Goal: Task Accomplishment & Management: Use online tool/utility

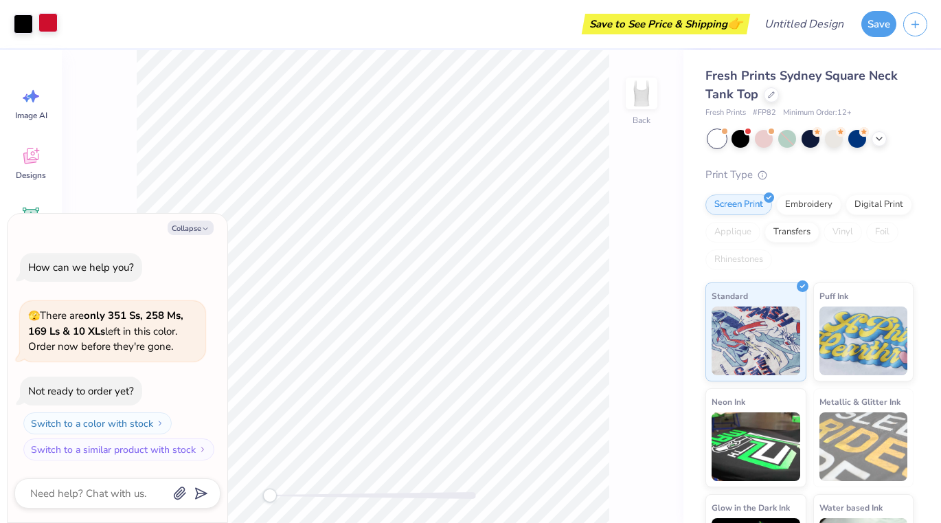
click at [49, 24] on div at bounding box center [47, 22] width 19 height 19
type textarea "x"
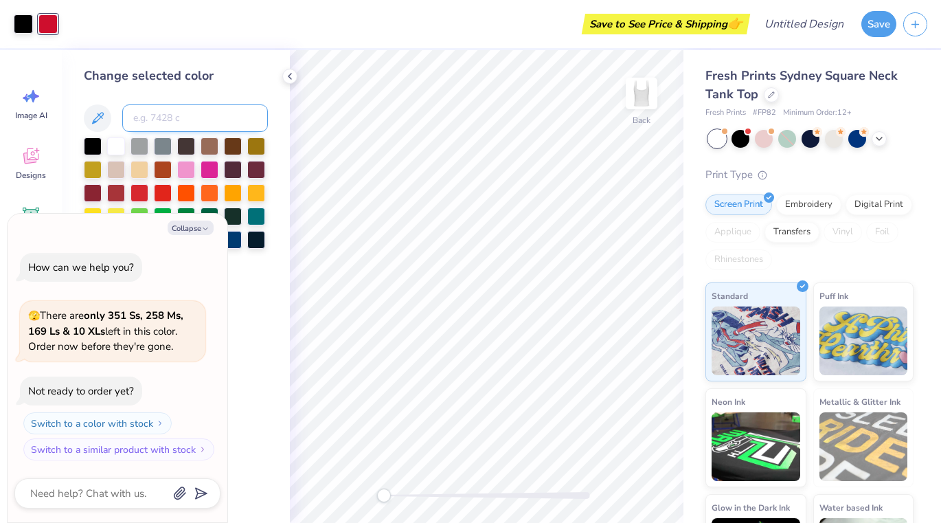
click at [178, 123] on input at bounding box center [195, 117] width 146 height 27
type input "660033"
click at [187, 225] on button "Collapse" at bounding box center [191, 227] width 46 height 14
type textarea "x"
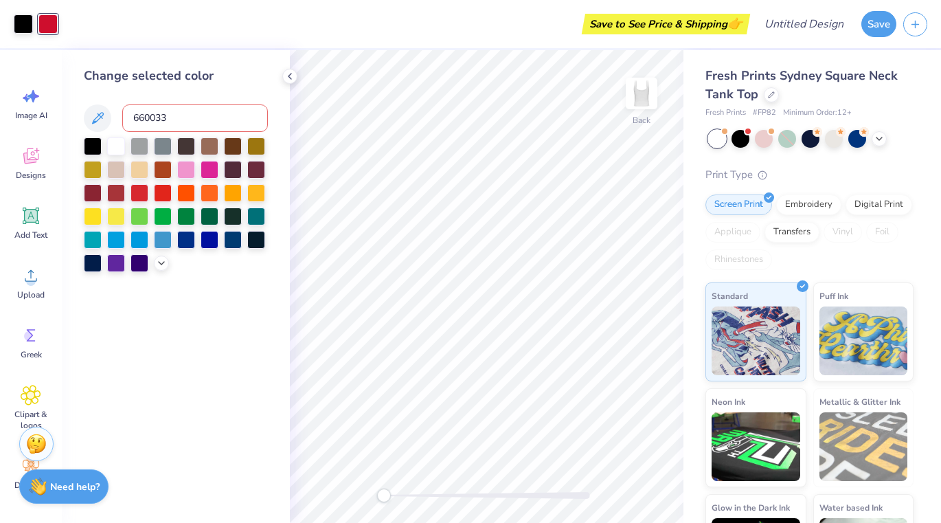
click at [198, 75] on div "Change selected color" at bounding box center [176, 76] width 184 height 19
click at [195, 108] on input "660033" at bounding box center [195, 117] width 146 height 27
click at [137, 124] on input "660033" at bounding box center [195, 117] width 146 height 27
click at [87, 122] on button at bounding box center [97, 117] width 27 height 27
click at [179, 117] on input "660033" at bounding box center [195, 117] width 146 height 27
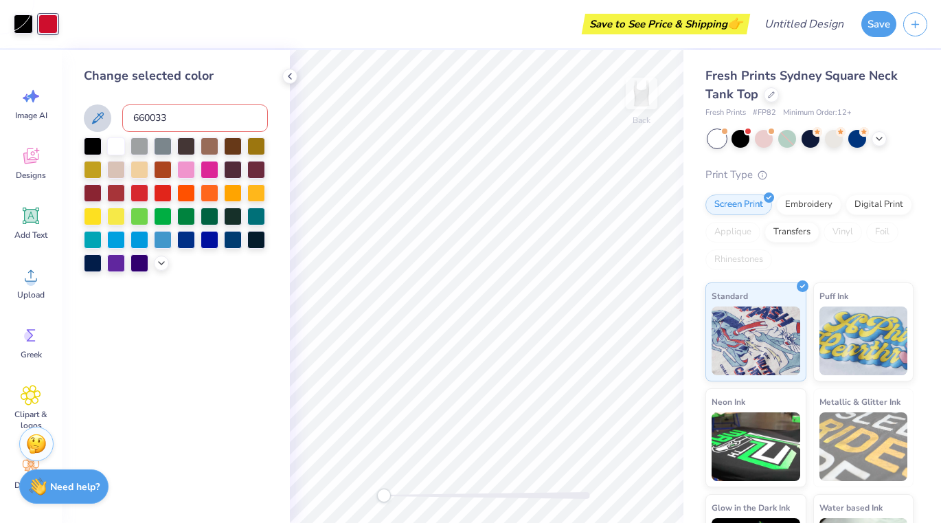
click at [128, 116] on input "660033" at bounding box center [195, 117] width 146 height 27
type input "#660033"
click at [174, 118] on input "#660033" at bounding box center [195, 117] width 146 height 27
click at [160, 272] on div at bounding box center [176, 204] width 184 height 135
click at [161, 266] on icon at bounding box center [161, 261] width 11 height 11
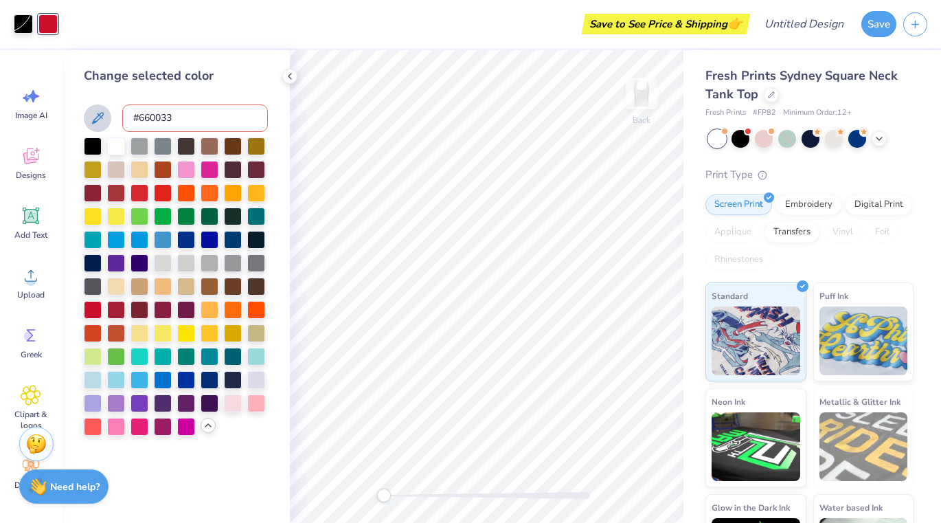
click at [93, 113] on icon at bounding box center [97, 118] width 16 height 16
click at [99, 114] on icon at bounding box center [98, 118] width 12 height 12
click at [189, 307] on div at bounding box center [186, 308] width 18 height 18
click at [146, 305] on div at bounding box center [139, 308] width 18 height 18
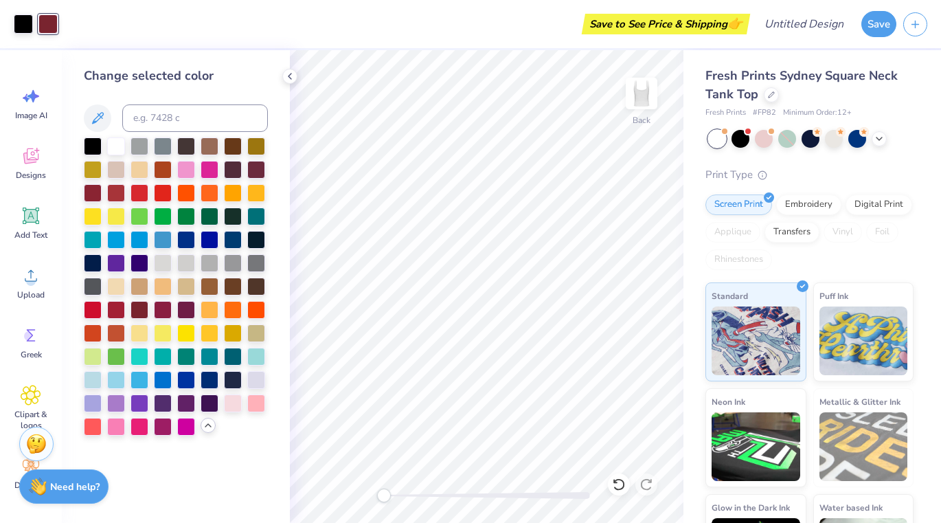
click at [173, 313] on div at bounding box center [176, 286] width 184 height 298
click at [164, 312] on div at bounding box center [163, 308] width 18 height 18
click at [183, 312] on div at bounding box center [186, 308] width 18 height 18
click at [170, 306] on div at bounding box center [163, 308] width 18 height 18
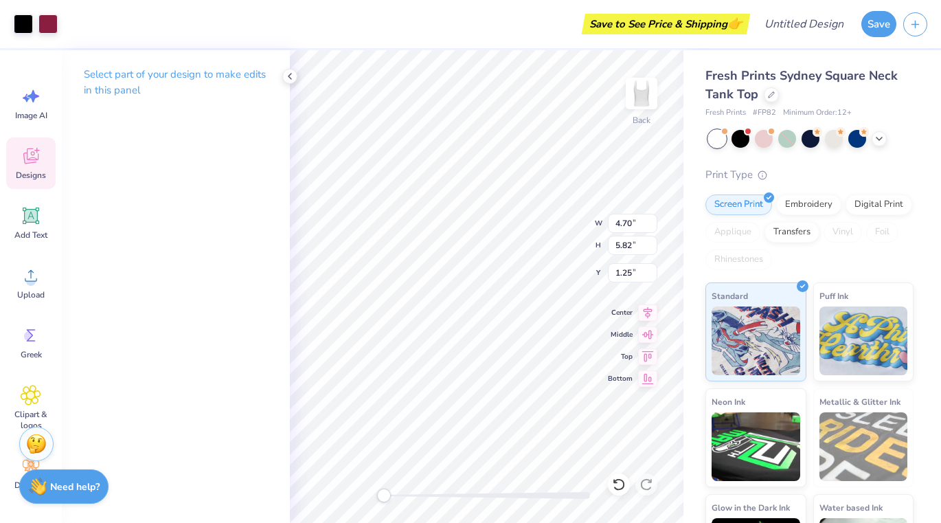
click at [137, 217] on div "Select part of your design to make edits in this panel" at bounding box center [176, 286] width 228 height 472
click at [31, 26] on div at bounding box center [23, 22] width 19 height 19
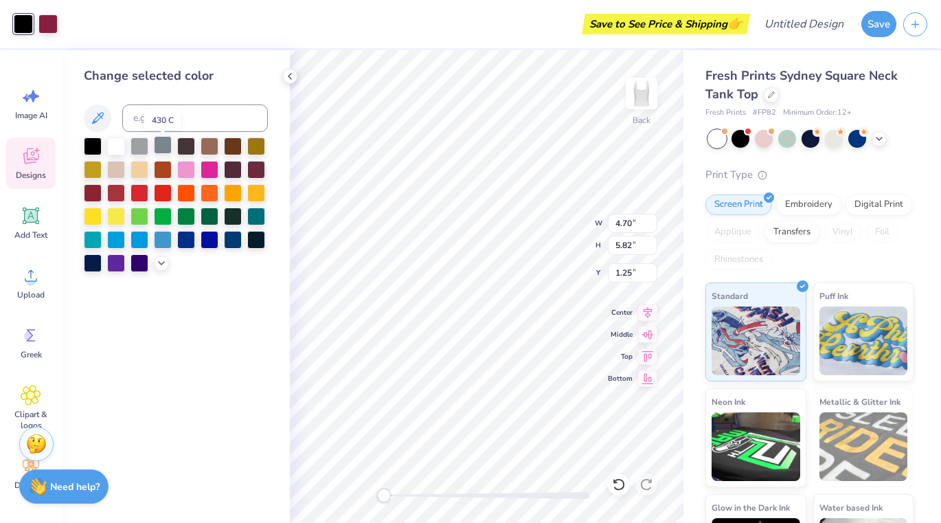
click at [167, 147] on div at bounding box center [163, 145] width 18 height 18
click at [93, 140] on div at bounding box center [93, 145] width 18 height 18
click at [31, 205] on div "Add Text" at bounding box center [30, 223] width 49 height 52
type input "3.79"
type input "1.10"
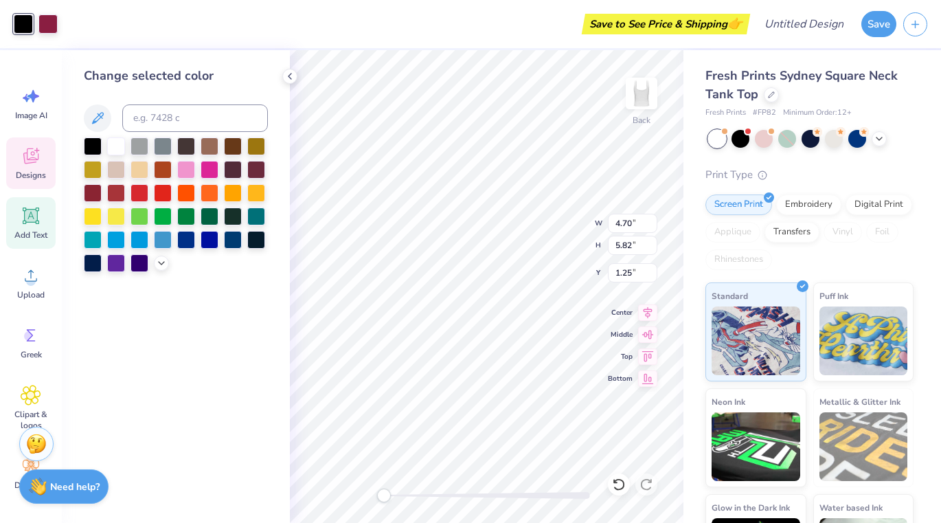
type input "5.95"
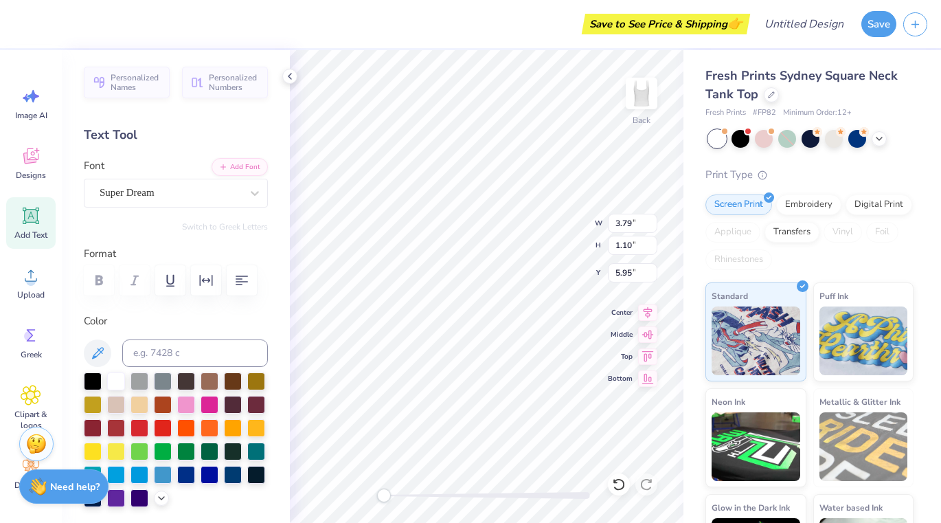
type textarea "XT"
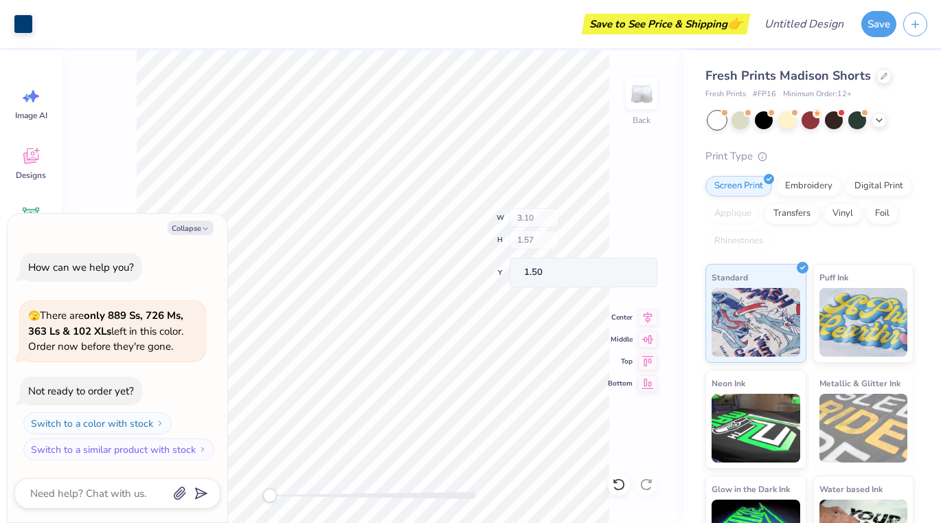
type textarea "x"
type input "0.57"
type input "0.43"
type input "1.54"
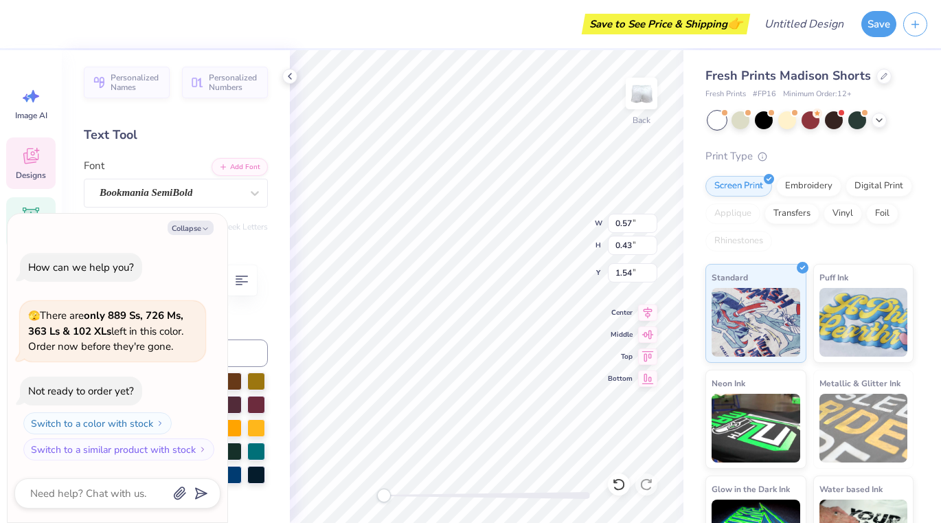
type textarea "x"
type input "0.80"
type input "0.49"
type input "1.50"
type textarea "x"
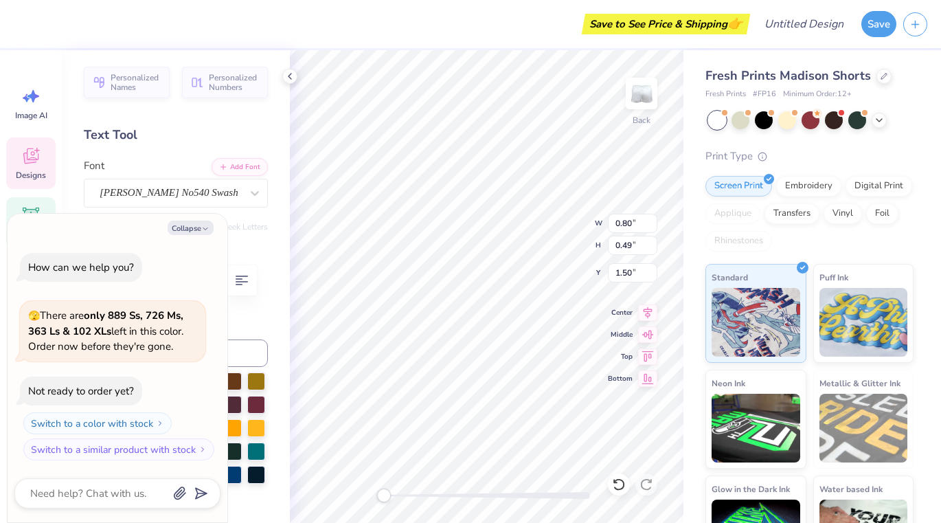
type input "1.19"
type input "0.55"
type input "1.54"
type textarea "x"
type input "0.80"
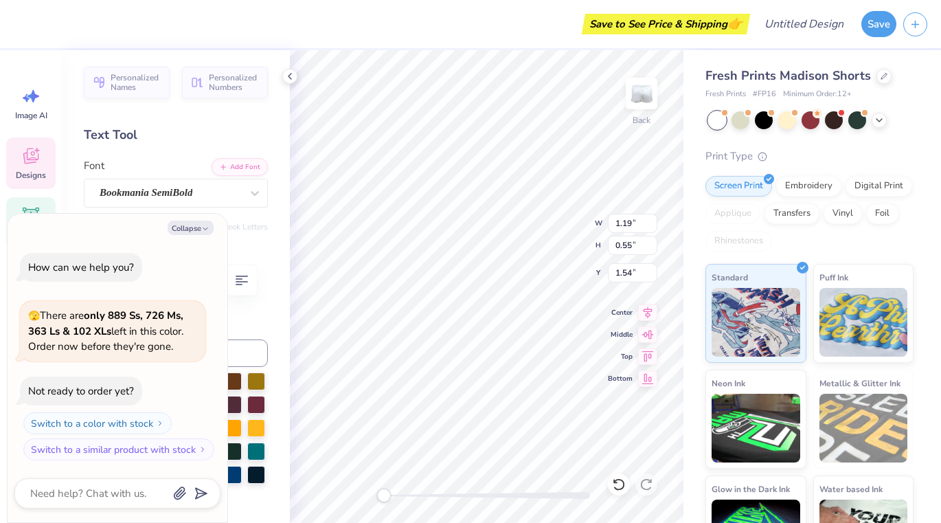
type input "0.49"
type input "1.50"
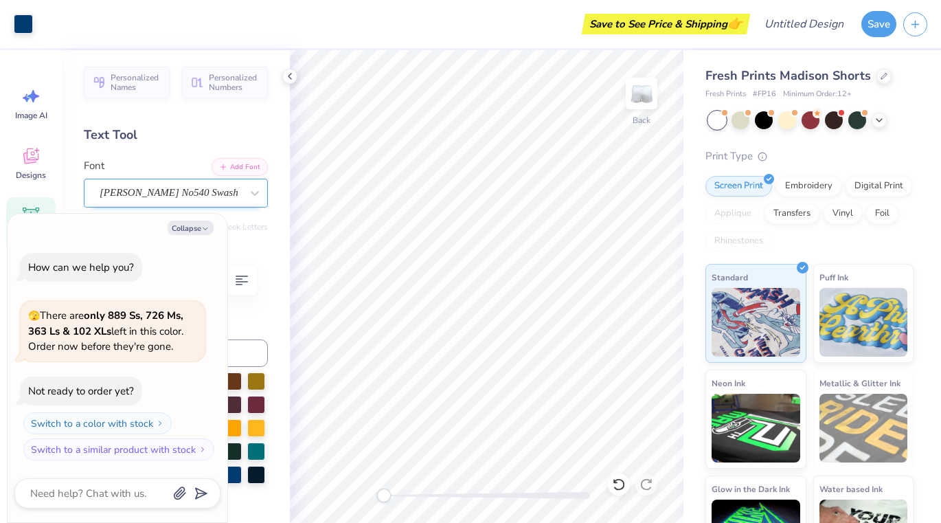
click at [211, 195] on div "Caslon Becker No540 Swash" at bounding box center [170, 192] width 144 height 21
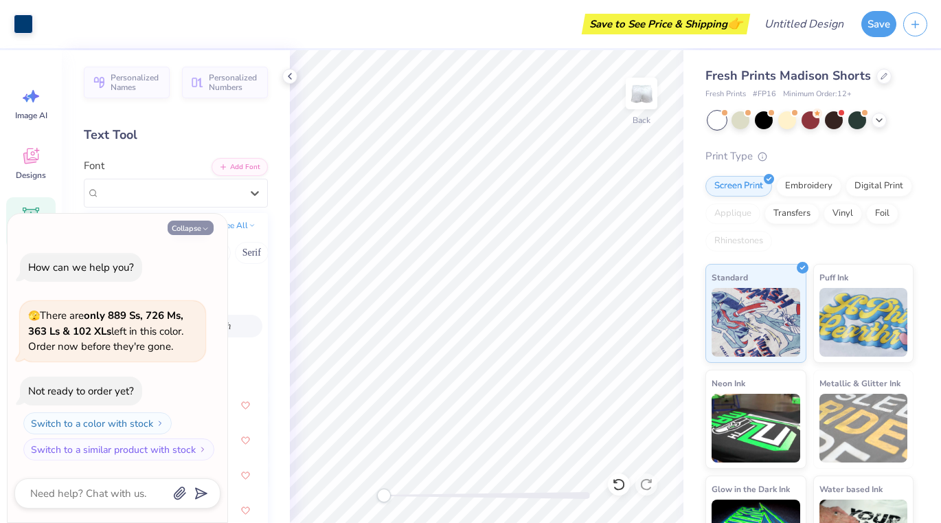
click at [197, 231] on button "Collapse" at bounding box center [191, 227] width 46 height 14
type textarea "x"
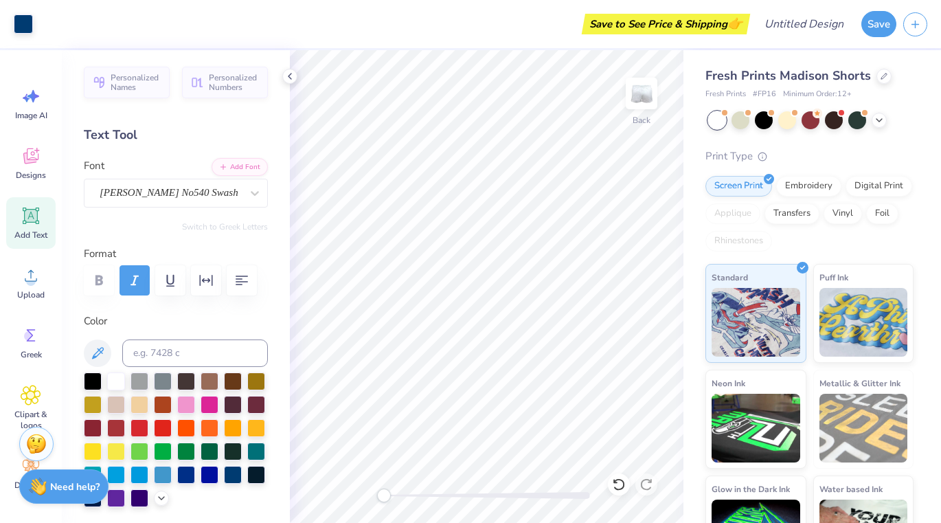
click at [30, 229] on span "Add Text" at bounding box center [30, 234] width 33 height 11
type textarea "T"
type textarea "Kappa Chapter"
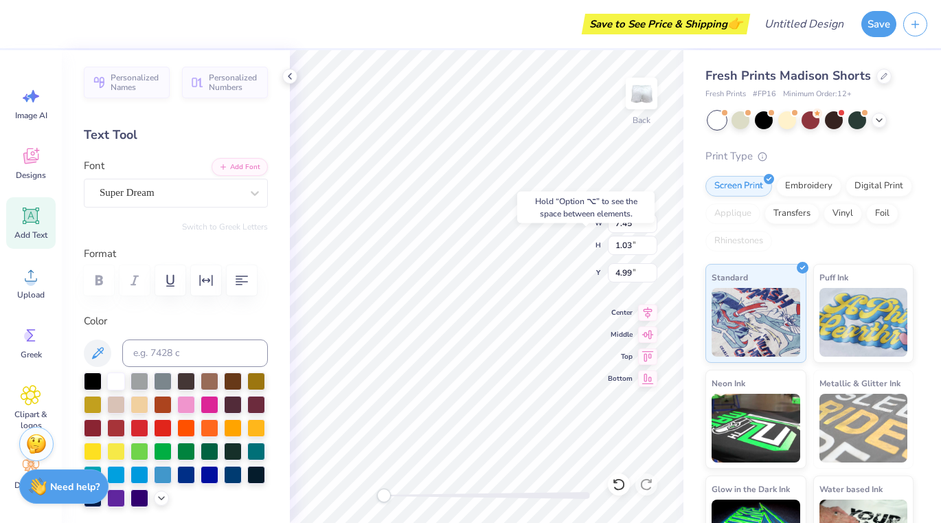
drag, startPoint x: 608, startPoint y: 242, endPoint x: 584, endPoint y: 213, distance: 37.6
click at [584, 213] on div "Hold “Option ⌥” to see the space between elements." at bounding box center [585, 208] width 137 height 32
type input "1.19"
type input "0.55"
type input "1.54"
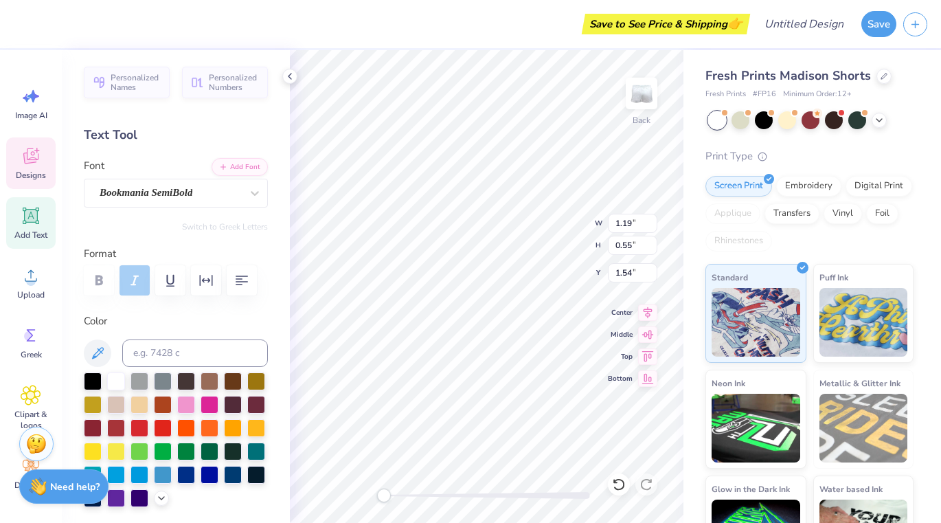
type input "7.45"
type input "1.03"
type input "4.99"
click at [241, 194] on div "Super Dream" at bounding box center [170, 192] width 144 height 21
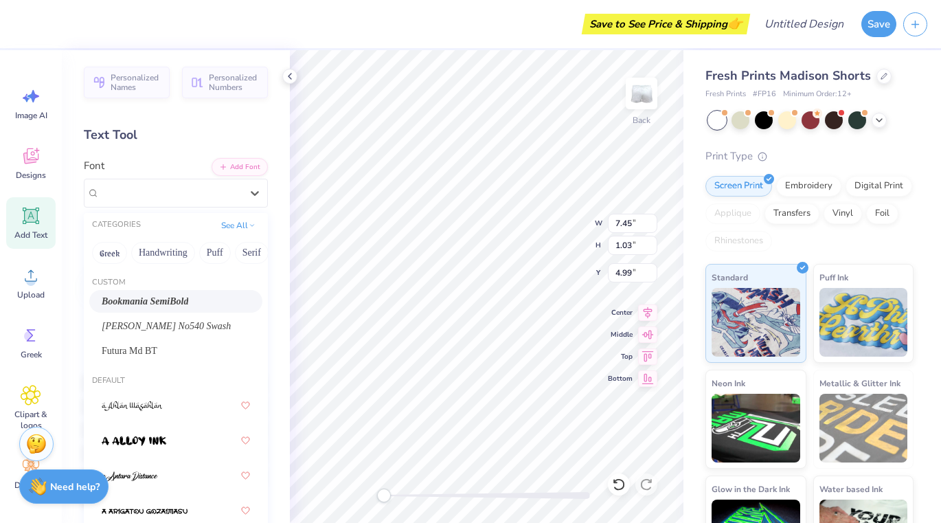
click at [188, 304] on span "Bookmania SemiBold" at bounding box center [145, 301] width 87 height 14
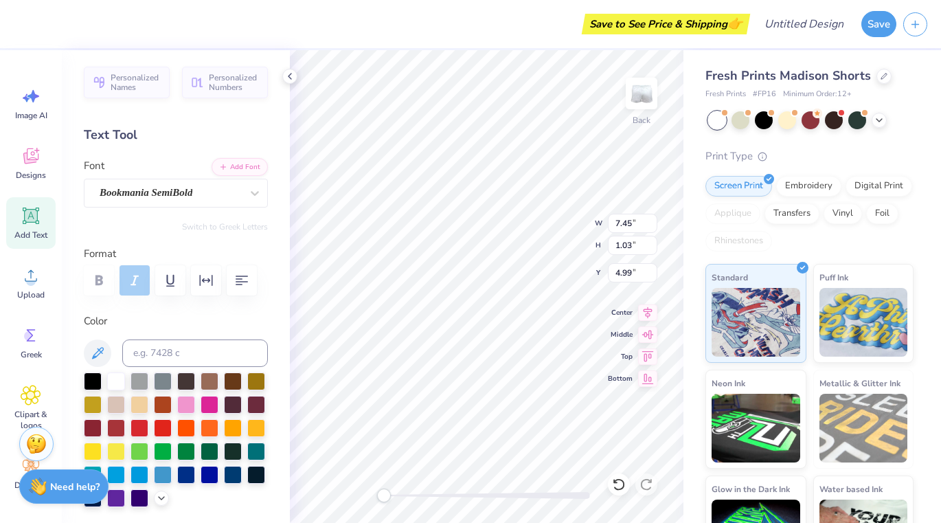
type input "0.96"
type input "5.02"
type input "1.19"
type input "0.55"
type input "1.54"
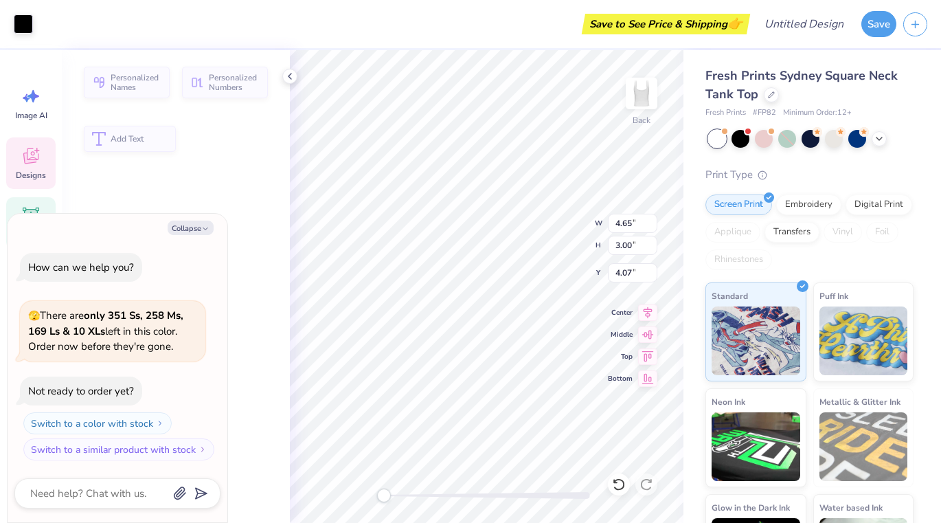
type textarea "x"
type input "4.65"
type input "3.00"
type input "4.07"
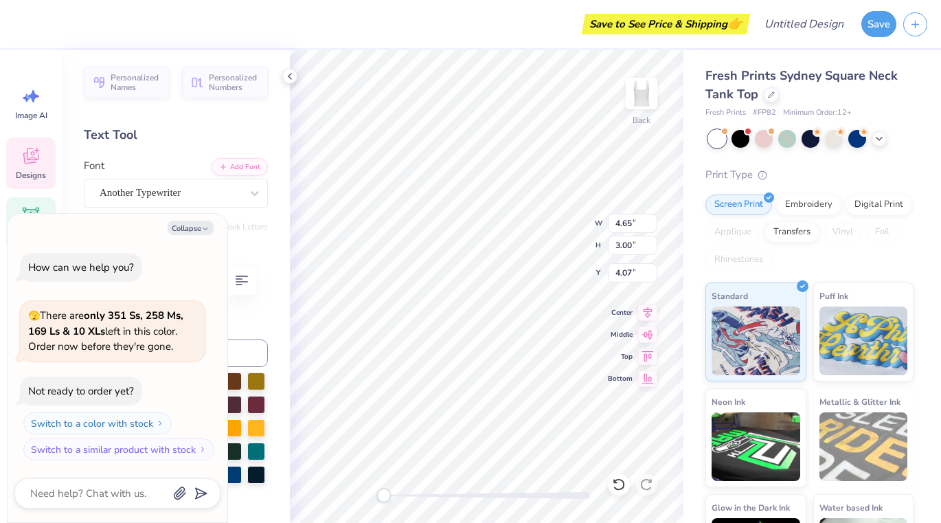
type textarea "x"
type textarea "D"
type textarea "x"
type textarea "L"
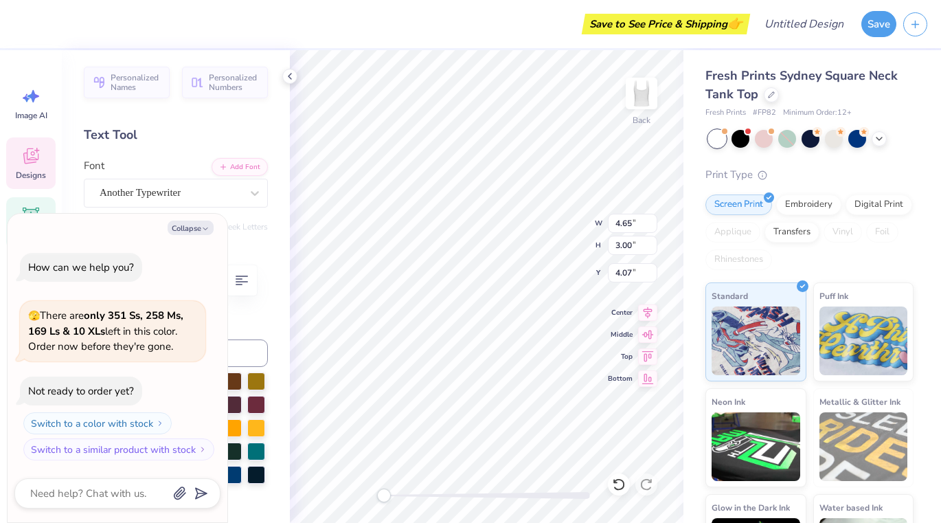
type textarea "x"
type textarea "LT"
type textarea "x"
type textarea "LTA"
click at [191, 235] on button "Collapse" at bounding box center [191, 227] width 46 height 14
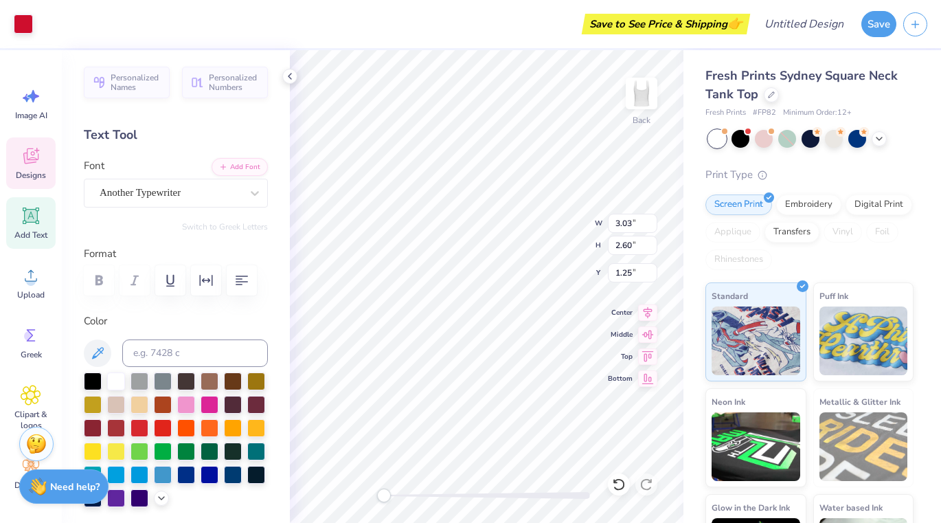
type textarea "x"
click at [252, 407] on div at bounding box center [256, 403] width 18 height 18
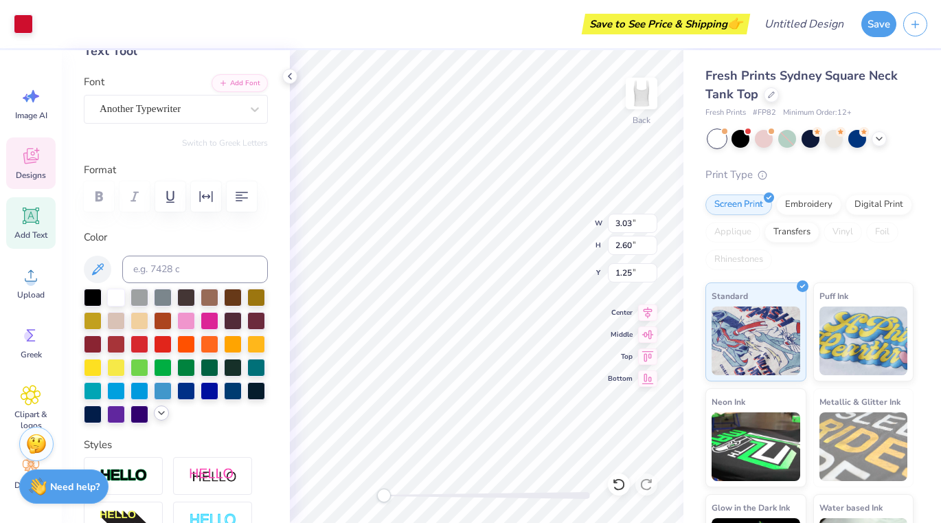
click at [158, 417] on icon at bounding box center [161, 412] width 11 height 11
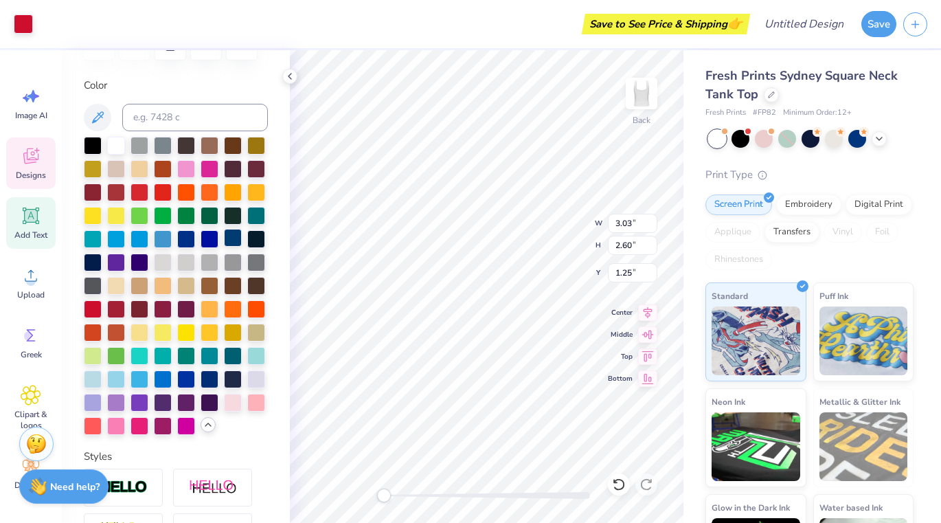
scroll to position [238, 0]
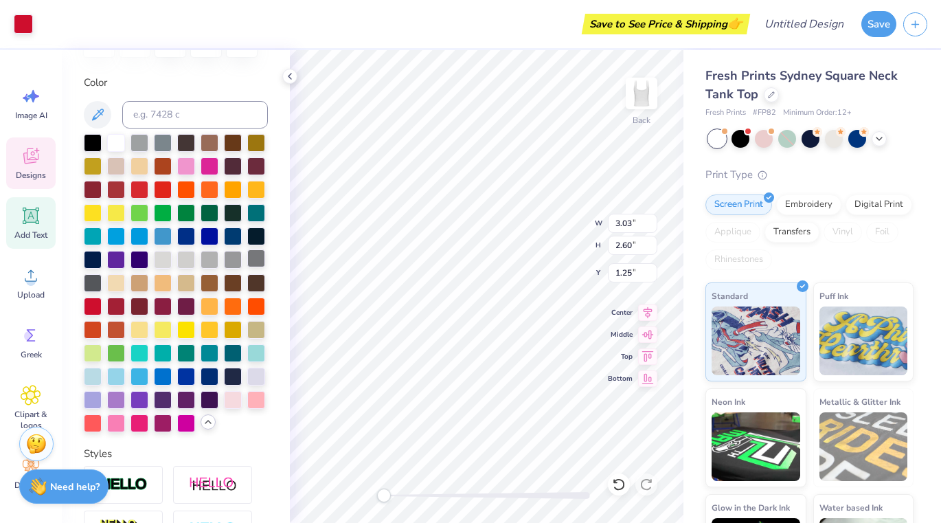
click at [251, 264] on div at bounding box center [256, 258] width 18 height 18
click at [97, 141] on div at bounding box center [93, 142] width 18 height 18
type input "6.90"
type input "2.97"
type input "4.08"
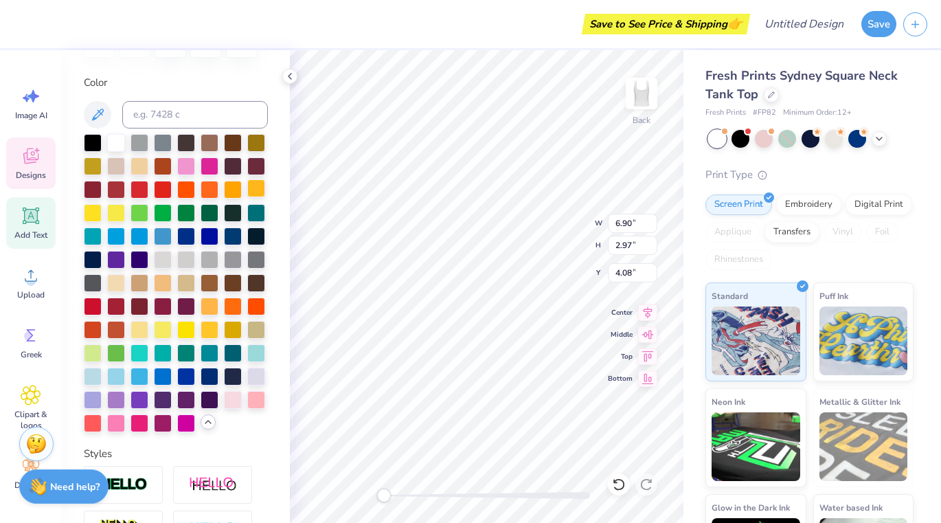
type input "3.03"
type input "2.60"
type input "1.25"
click at [179, 301] on div at bounding box center [186, 305] width 18 height 18
click at [87, 135] on div at bounding box center [93, 142] width 18 height 18
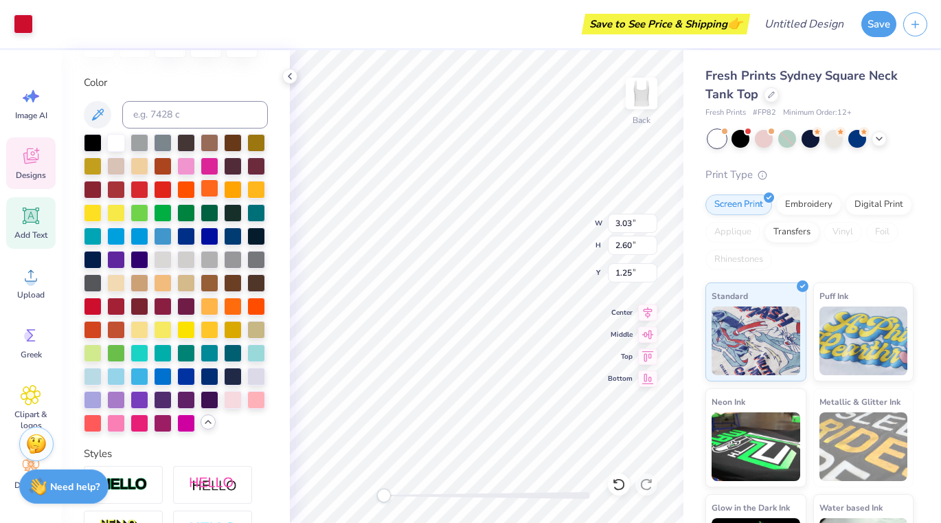
type input "6.90"
type input "2.97"
type input "4.08"
type input "1.34"
type input "2.27"
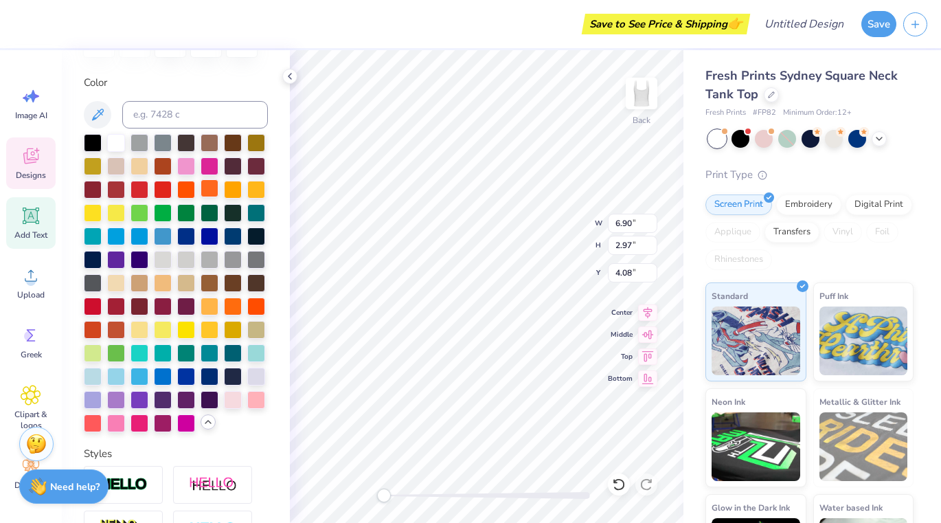
type input "1.48"
type input "3.03"
type input "2.60"
type input "1.25"
click at [190, 302] on div at bounding box center [186, 305] width 18 height 18
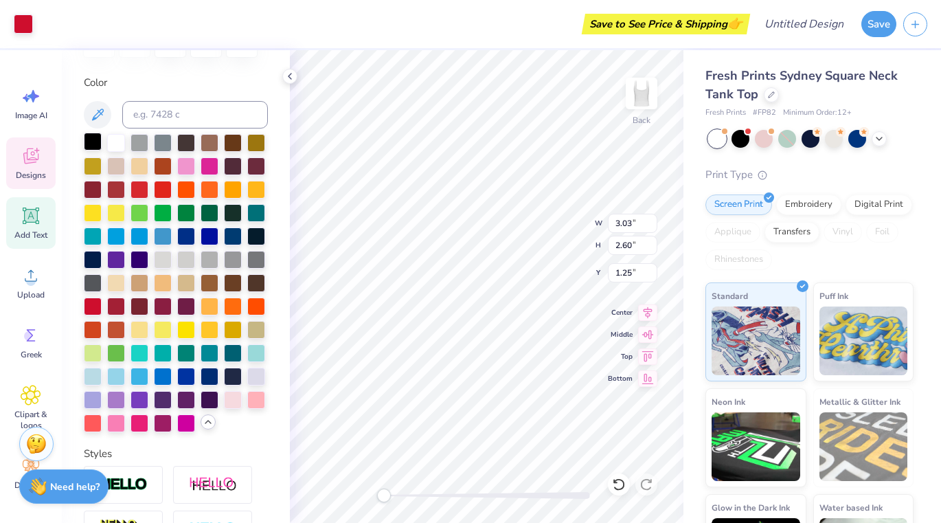
click at [92, 142] on div at bounding box center [93, 142] width 18 height 18
type input "6.90"
type input "2.97"
type input "4.08"
type input "1.34"
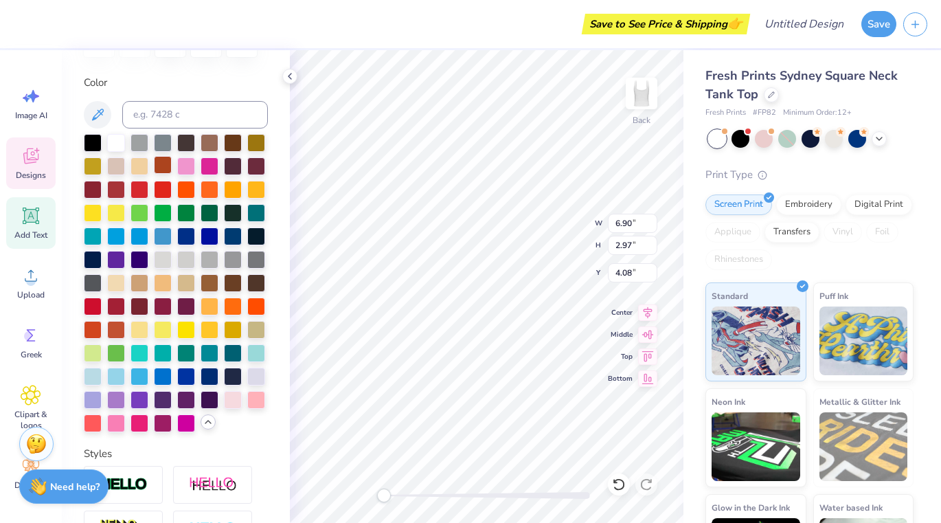
type input "2.27"
type input "1.48"
click at [251, 167] on div at bounding box center [256, 165] width 18 height 18
click at [92, 137] on div at bounding box center [93, 142] width 18 height 18
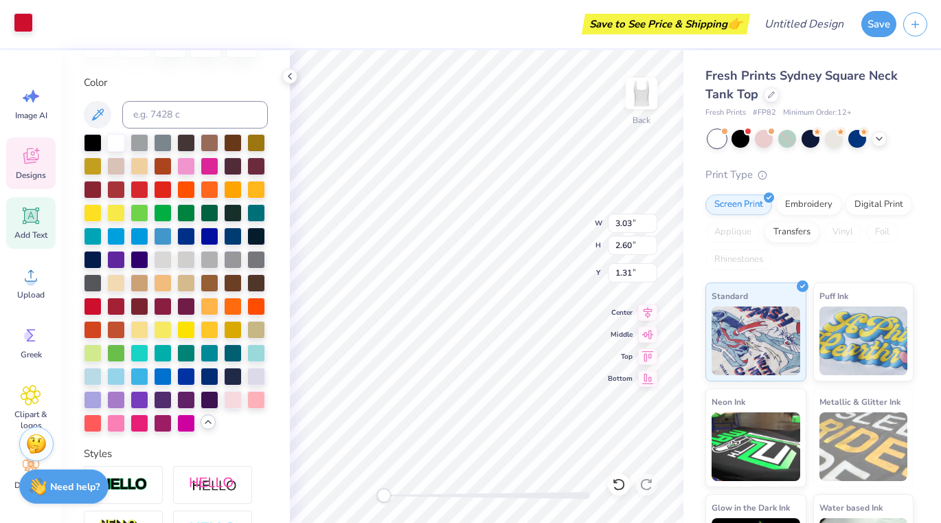
click at [25, 25] on div at bounding box center [23, 22] width 19 height 19
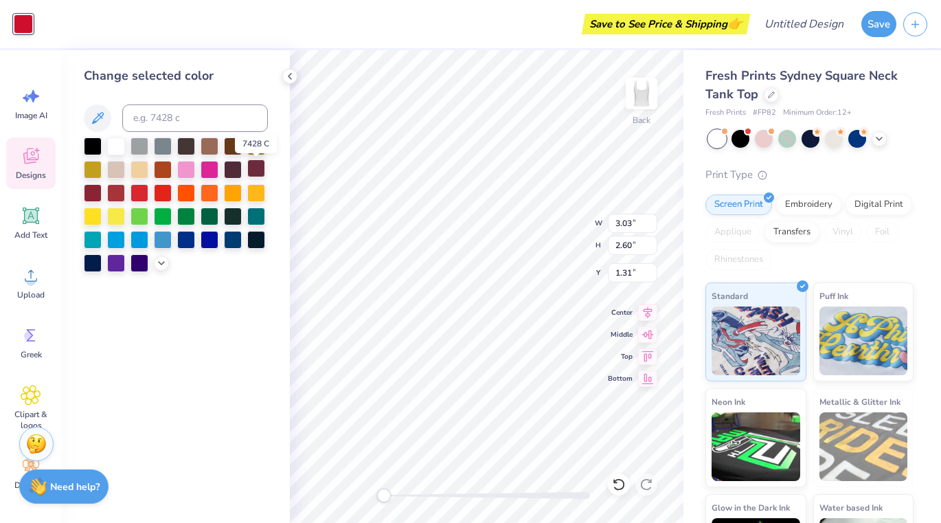
click at [254, 172] on div at bounding box center [256, 168] width 18 height 18
click at [260, 177] on div at bounding box center [256, 168] width 18 height 18
click at [244, 169] on div at bounding box center [176, 204] width 184 height 135
click at [255, 170] on div at bounding box center [256, 168] width 18 height 18
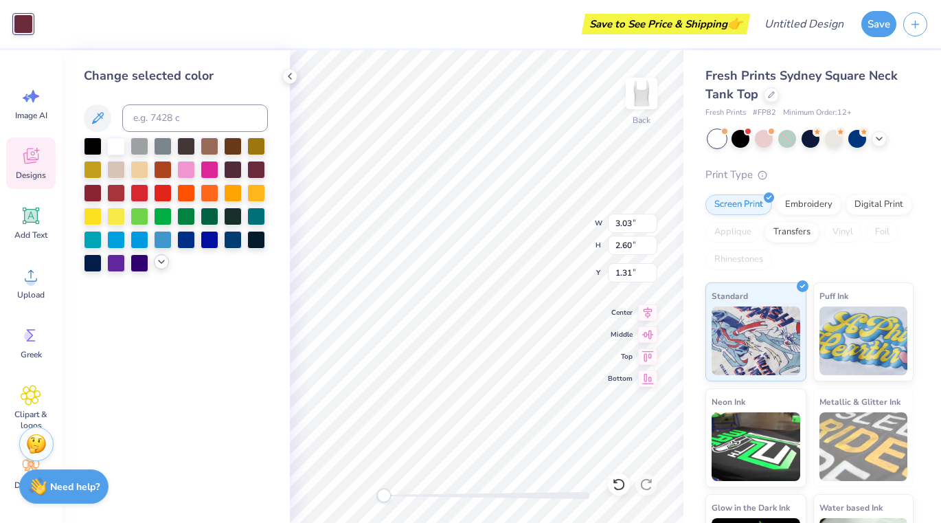
click at [159, 264] on icon at bounding box center [161, 261] width 11 height 11
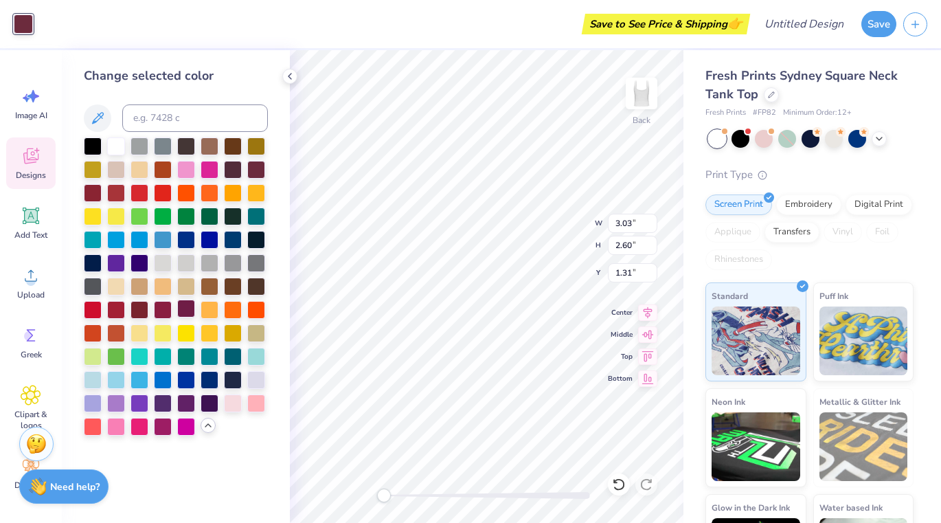
click at [180, 305] on div at bounding box center [186, 308] width 18 height 18
click at [185, 312] on div at bounding box center [186, 308] width 18 height 18
click at [23, 23] on div at bounding box center [23, 23] width 19 height 19
click at [67, 101] on div "Change selected color" at bounding box center [176, 286] width 228 height 472
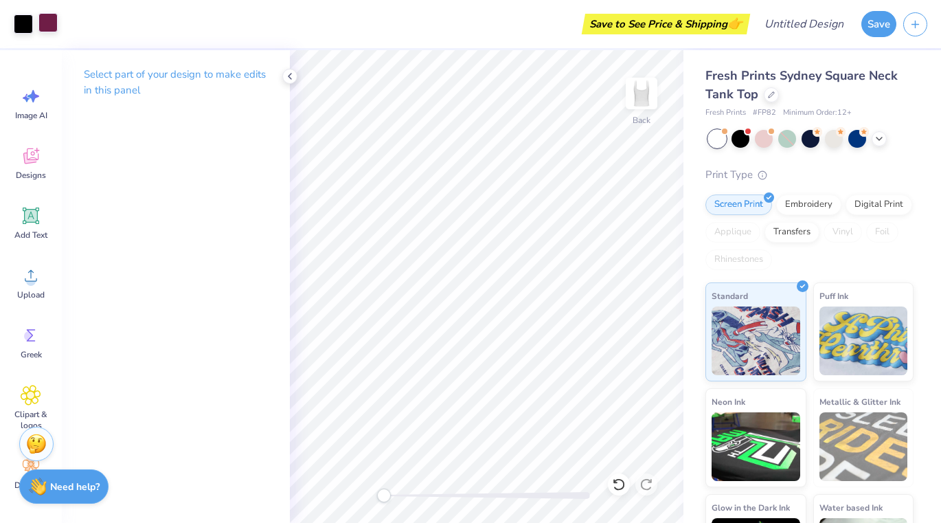
click at [45, 30] on div at bounding box center [47, 22] width 19 height 19
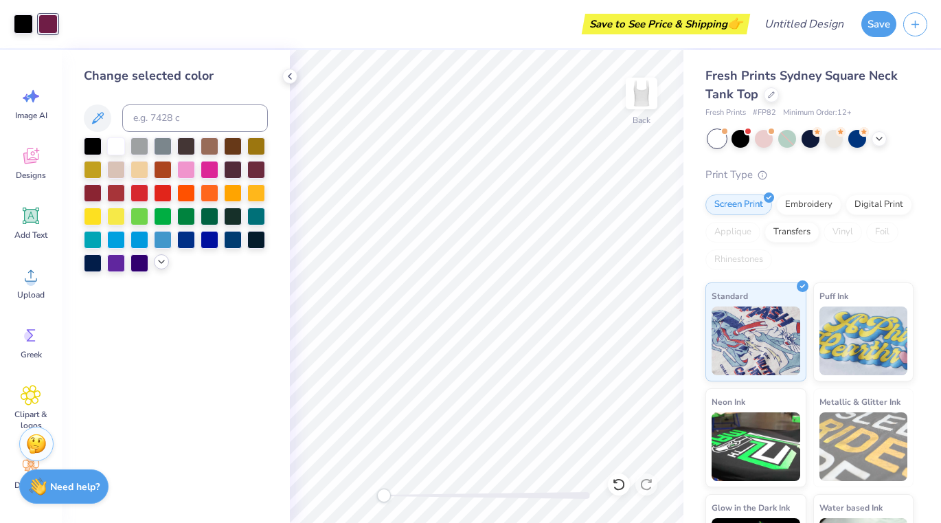
click at [160, 264] on icon at bounding box center [161, 261] width 11 height 11
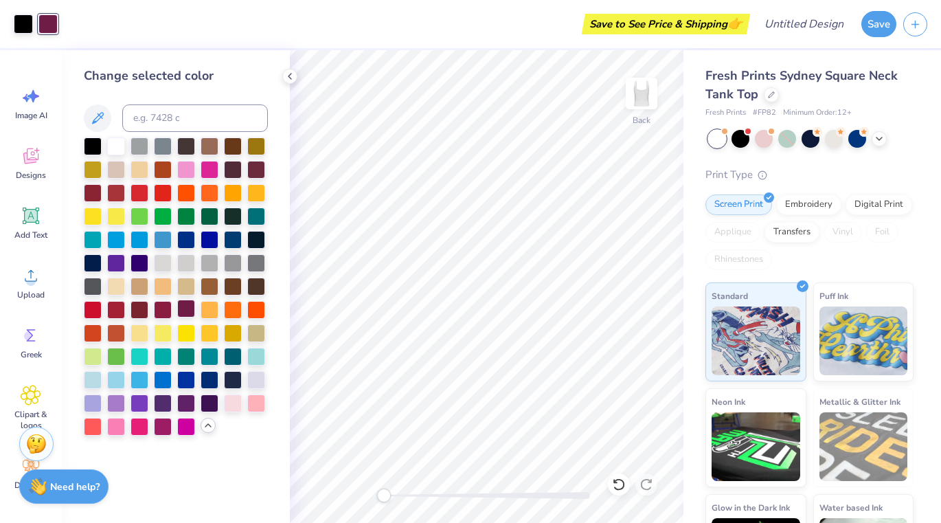
click at [186, 314] on div at bounding box center [186, 308] width 18 height 18
click at [165, 310] on div at bounding box center [163, 308] width 18 height 18
click at [146, 308] on div at bounding box center [139, 308] width 18 height 18
click at [183, 308] on div at bounding box center [186, 308] width 18 height 18
click at [273, 400] on div "Change selected color" at bounding box center [176, 286] width 228 height 472
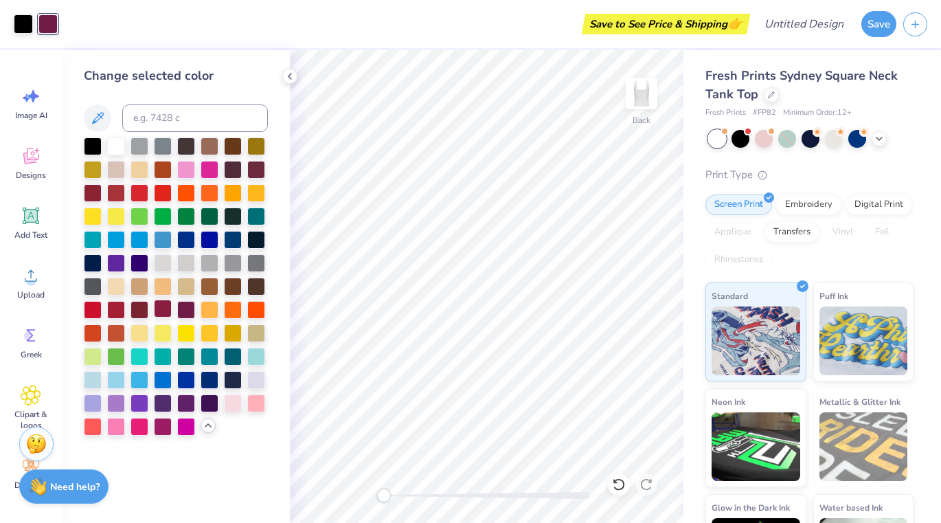
click at [157, 314] on div at bounding box center [163, 308] width 18 height 18
click at [207, 425] on icon at bounding box center [208, 425] width 11 height 11
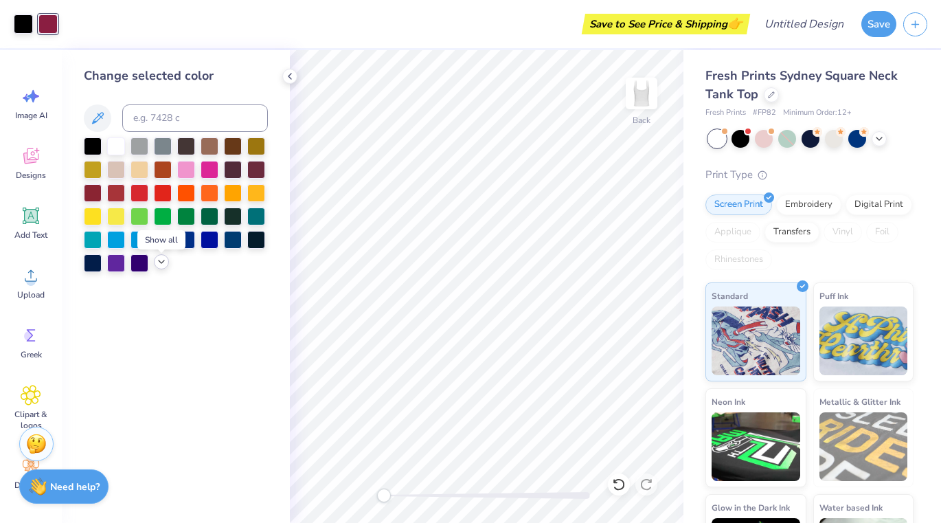
click at [166, 272] on div at bounding box center [176, 204] width 184 height 135
click at [170, 119] on input at bounding box center [195, 117] width 146 height 27
type input "6"
click at [194, 129] on input at bounding box center [195, 117] width 146 height 27
click at [159, 260] on div at bounding box center [161, 261] width 15 height 15
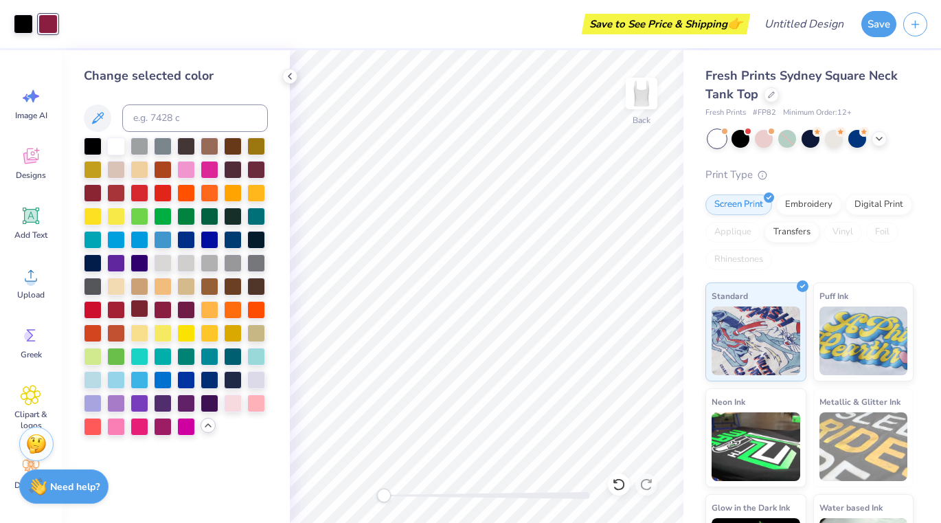
click at [137, 310] on div at bounding box center [139, 308] width 18 height 18
click at [144, 310] on div at bounding box center [139, 308] width 18 height 18
click at [168, 310] on div at bounding box center [163, 308] width 18 height 18
click at [175, 309] on div at bounding box center [176, 286] width 184 height 298
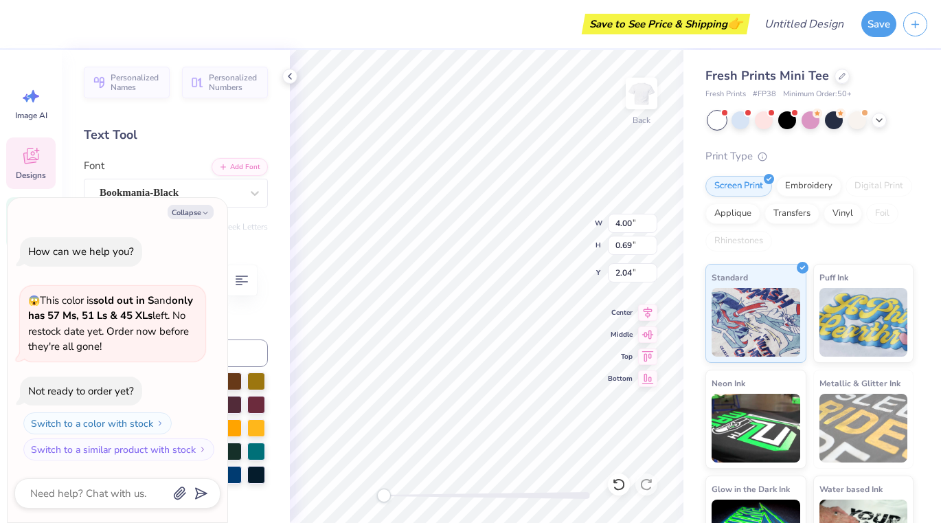
type textarea "x"
type textarea "Alpha Gm"
type textarea "x"
type textarea "Alpha m"
type textarea "x"
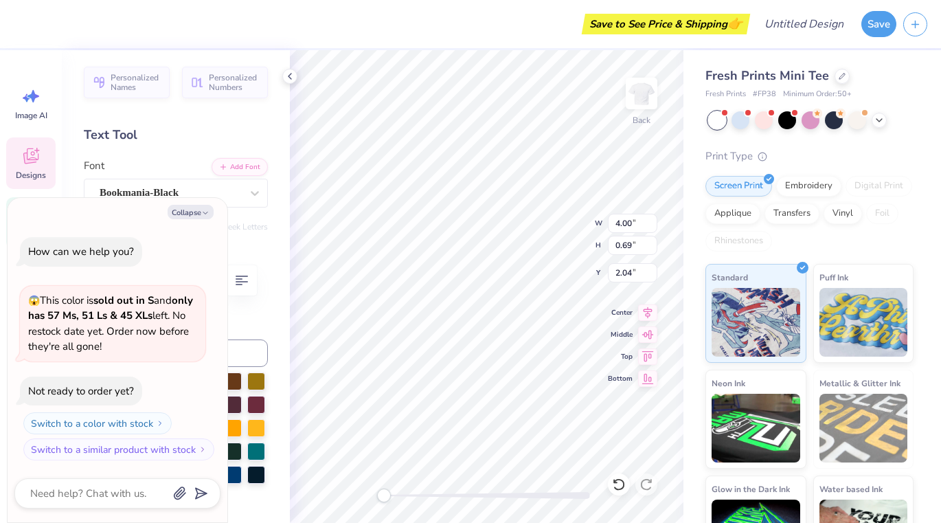
type textarea "Alpham"
type textarea "x"
type textarea "Alphm"
type textarea "x"
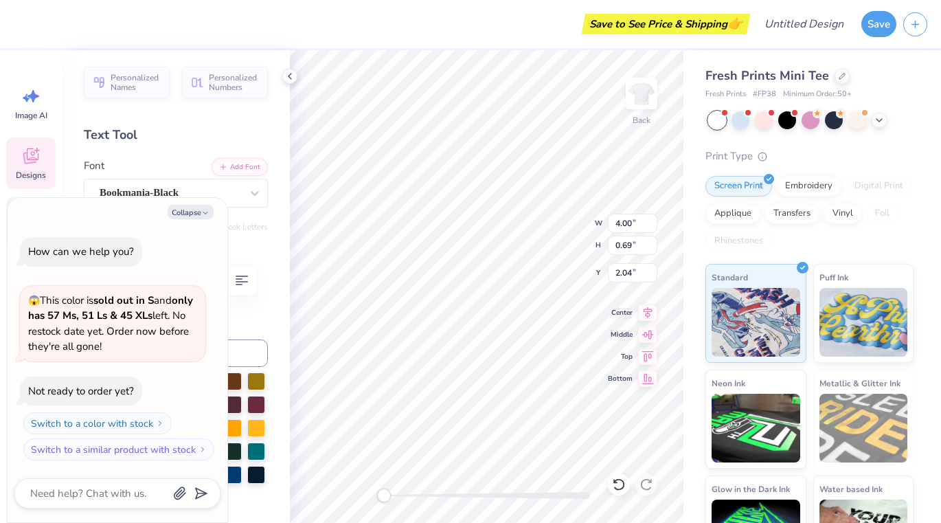
type textarea "Alpm"
type textarea "x"
type textarea "Alm"
type textarea "x"
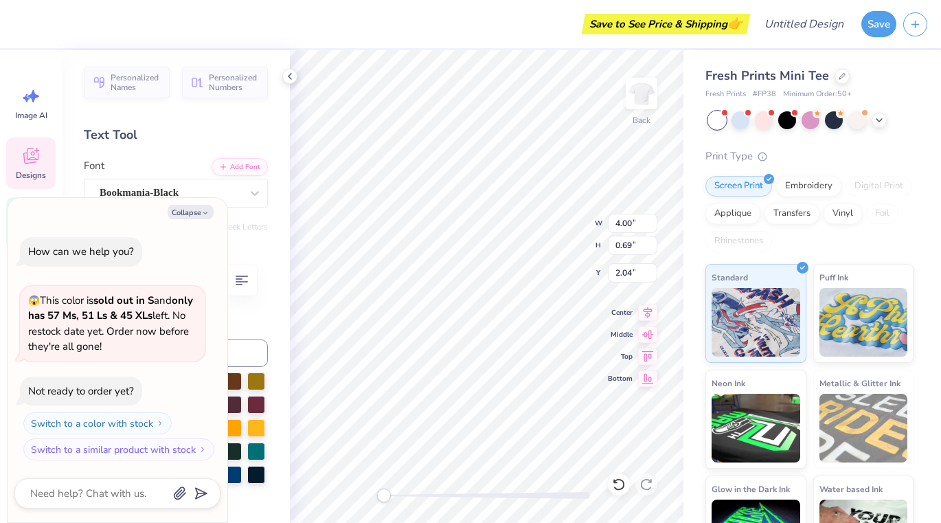
type textarea "Am"
type textarea "x"
type textarea "m"
type textarea "x"
type textarea "Km"
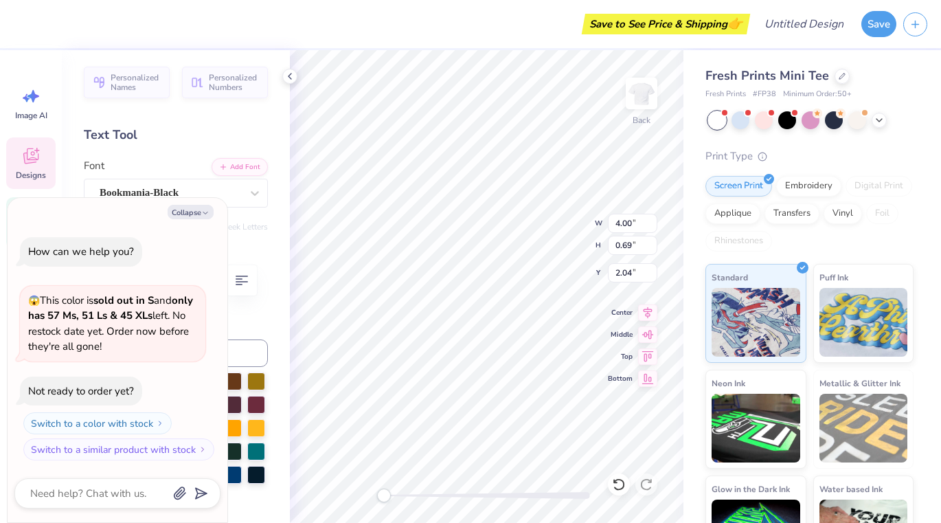
type textarea "x"
type textarea "Kam"
type textarea "x"
type textarea "Kapm"
type textarea "x"
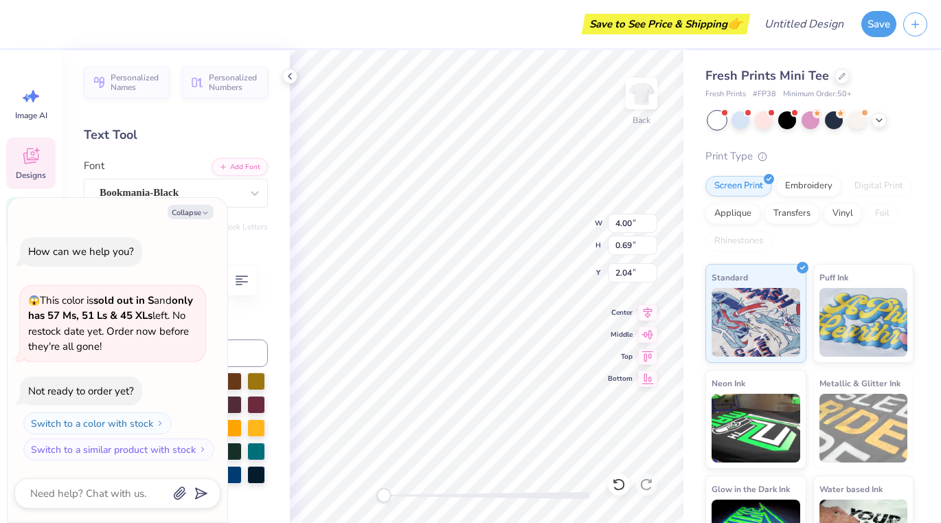
type textarea "Kappm"
type textarea "x"
type textarea "Kappam"
type textarea "x"
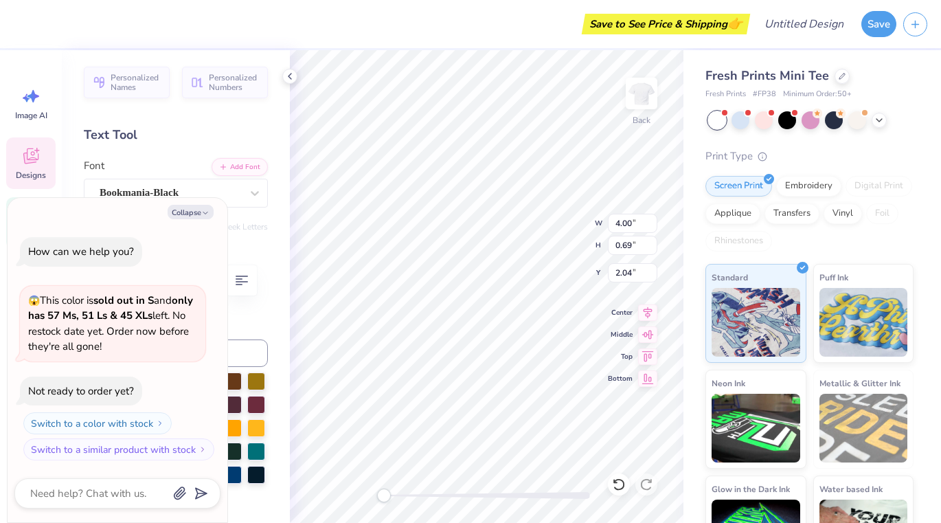
type textarea "Kappa"
type textarea "x"
type textarea "Kappa"
type textarea "x"
type textarea "Kappa C"
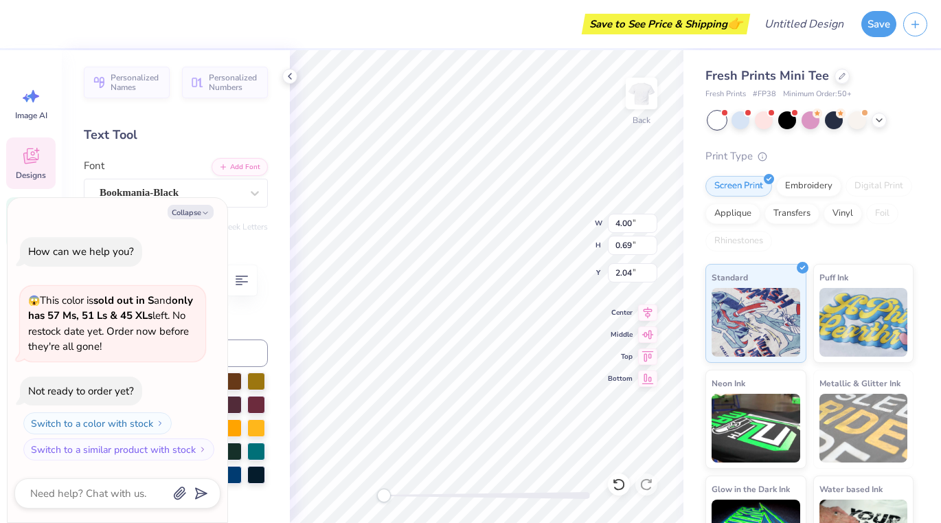
type textarea "x"
type textarea "Kappa Ch"
type textarea "x"
type textarea "Kappa Cha"
type textarea "x"
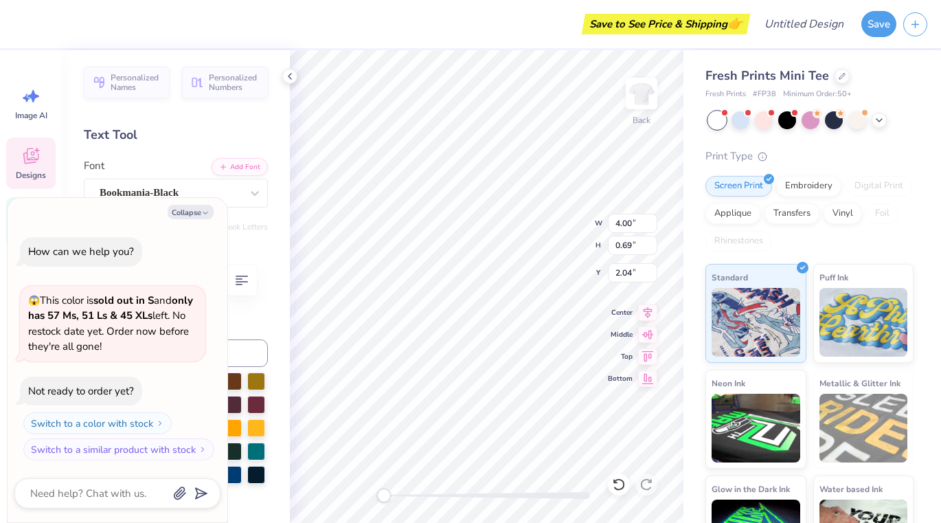
type textarea "Kappa Chap"
type textarea "x"
type textarea "Kappa Chapt"
type textarea "x"
type textarea "Kappa Chapte"
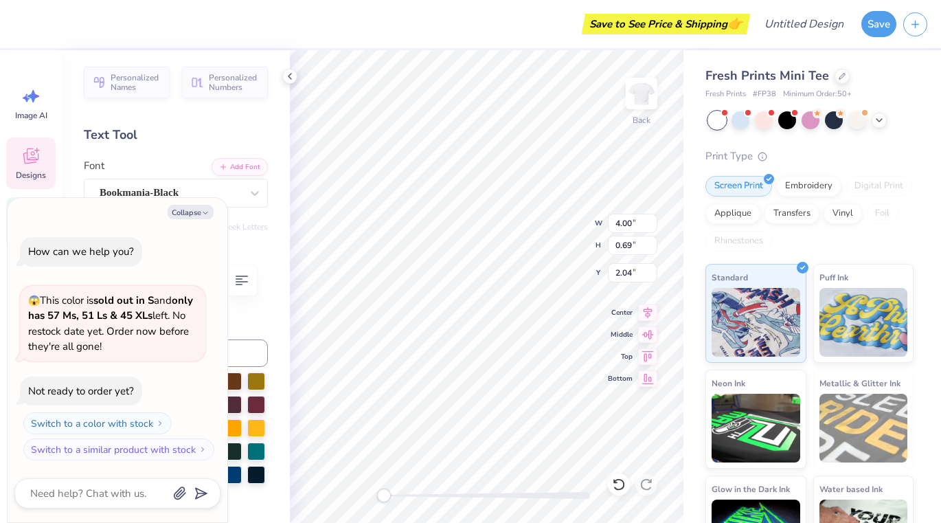
type textarea "x"
type textarea "Kappa Chapter"
type textarea "x"
type textarea "1904"
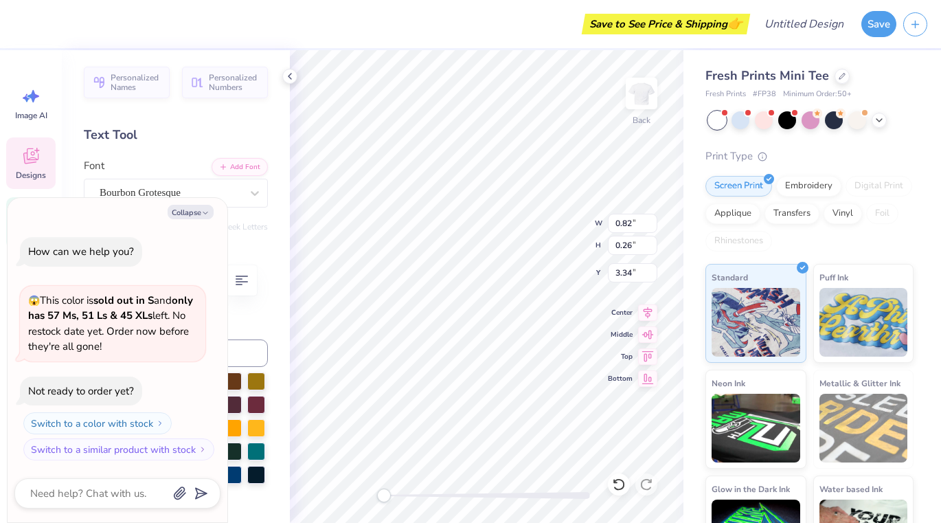
type textarea "x"
type textarea "190"
type textarea "x"
type textarea "19"
type textarea "x"
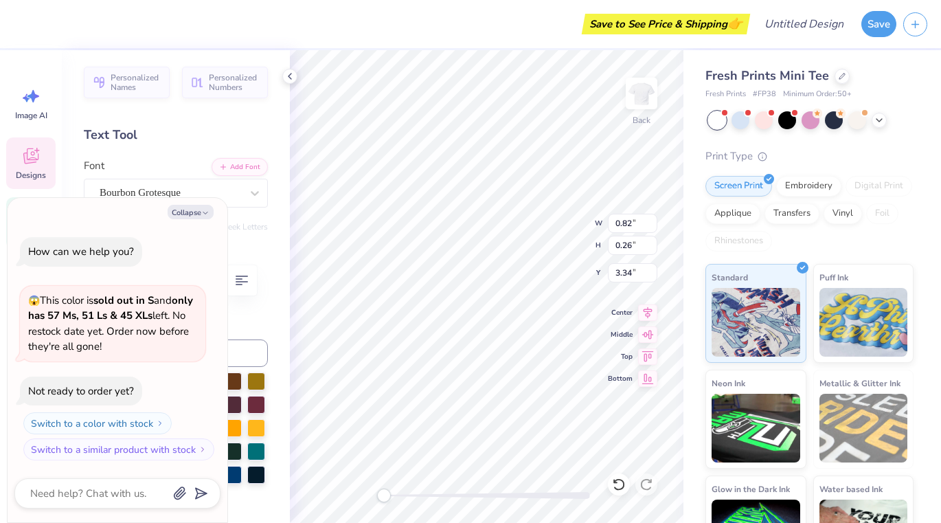
type textarea "199"
type textarea "x"
type textarea "1992"
click at [8, 23] on div "Art colors" at bounding box center [16, 24] width 33 height 48
click at [18, 23] on div at bounding box center [23, 22] width 19 height 19
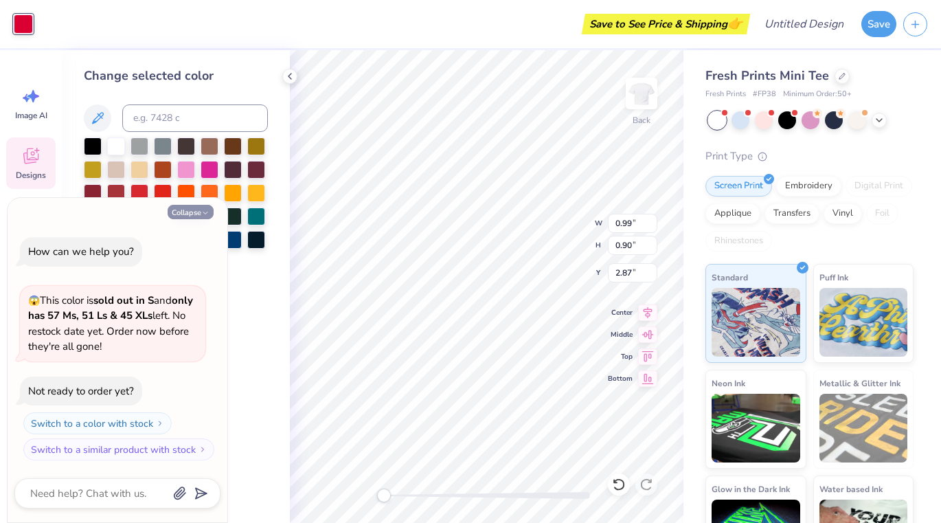
click at [188, 207] on button "Collapse" at bounding box center [191, 212] width 46 height 14
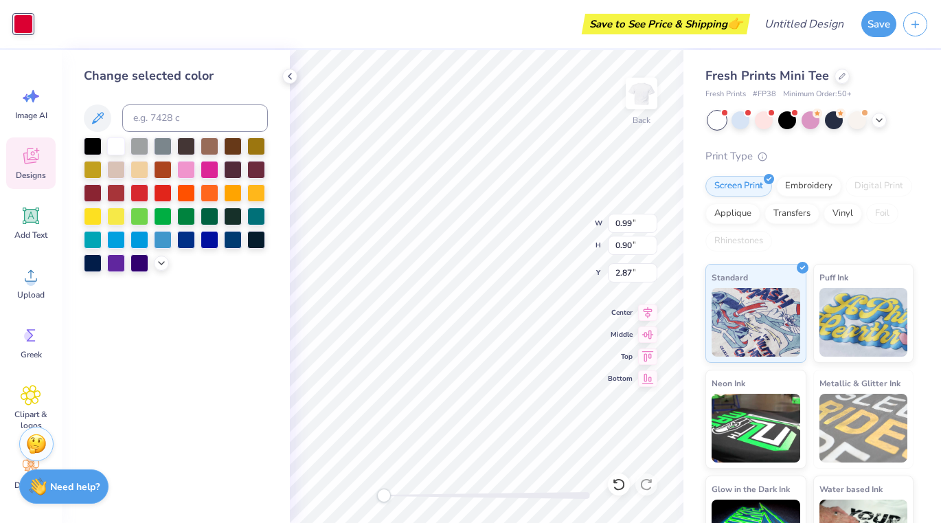
type textarea "x"
click at [114, 190] on div at bounding box center [116, 192] width 18 height 18
click at [165, 272] on div at bounding box center [176, 204] width 184 height 135
click at [161, 264] on icon at bounding box center [161, 261] width 11 height 11
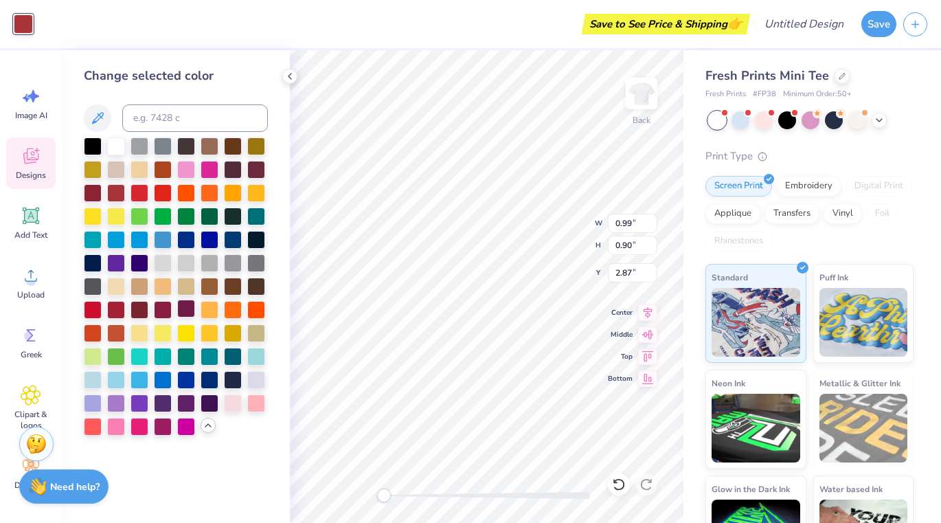
click at [187, 311] on div at bounding box center [186, 308] width 18 height 18
click at [165, 310] on div at bounding box center [163, 308] width 18 height 18
type input "5.40"
type input "0.67"
type input "2.04"
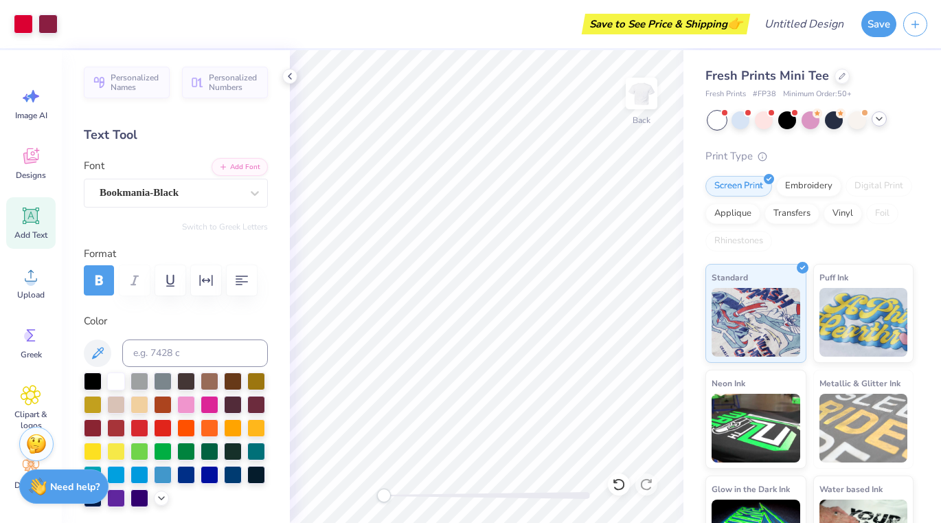
click at [886, 119] on div at bounding box center [878, 118] width 15 height 15
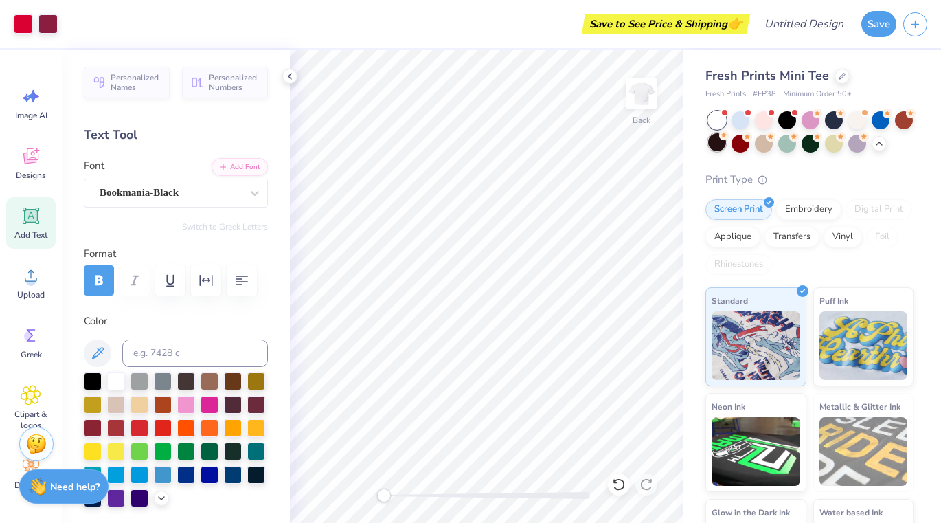
click at [722, 140] on div at bounding box center [717, 142] width 18 height 18
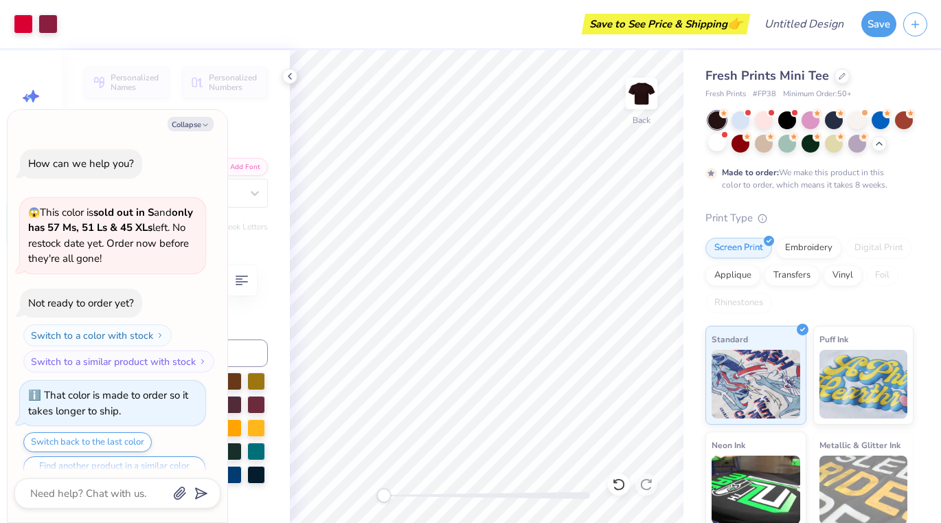
scroll to position [23, 0]
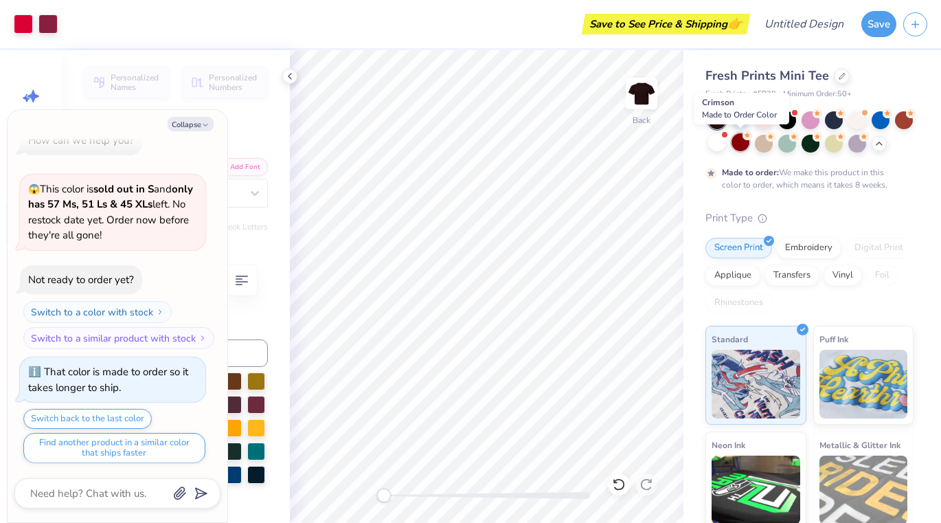
click at [738, 140] on div at bounding box center [740, 142] width 18 height 18
click at [768, 141] on div at bounding box center [764, 142] width 18 height 18
click at [846, 149] on div at bounding box center [810, 131] width 205 height 41
click at [871, 120] on div at bounding box center [880, 119] width 18 height 18
click at [855, 119] on div at bounding box center [857, 119] width 18 height 18
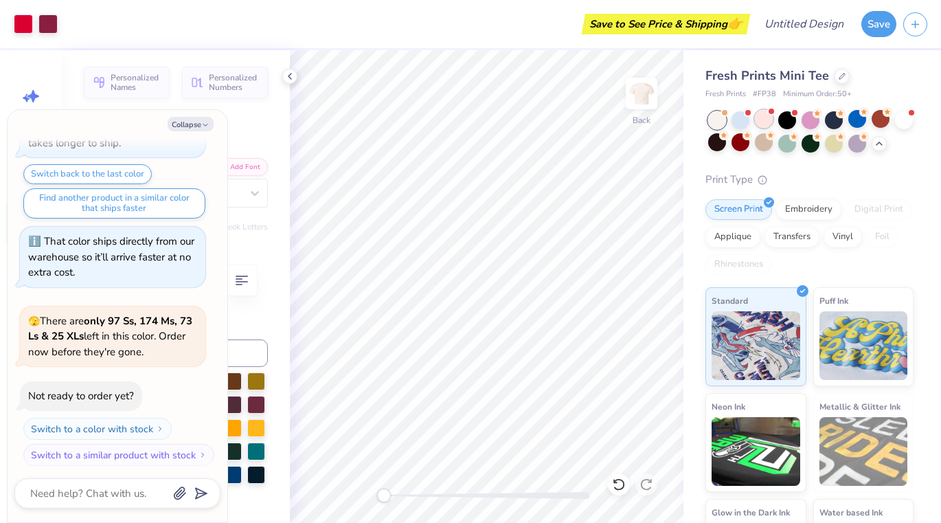
click at [773, 112] on div at bounding box center [770, 110] width 5 height 5
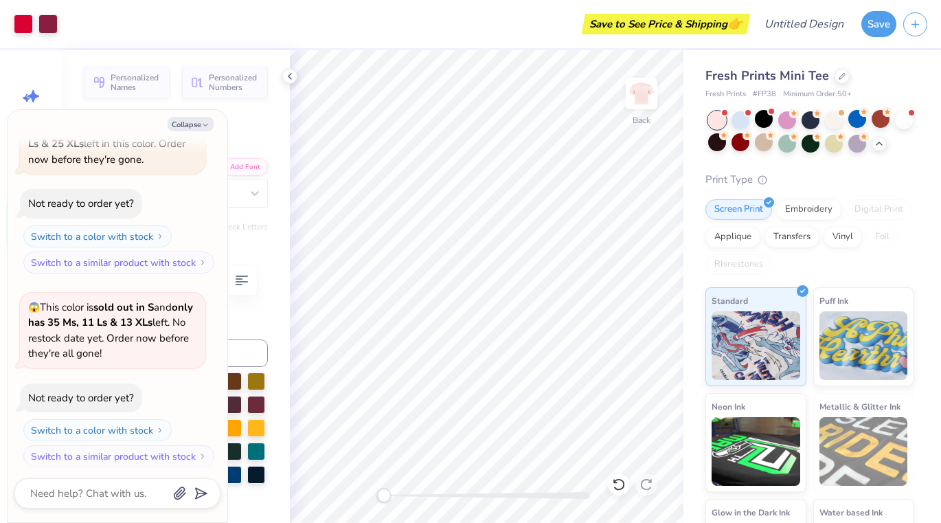
click at [724, 126] on div at bounding box center [717, 120] width 18 height 18
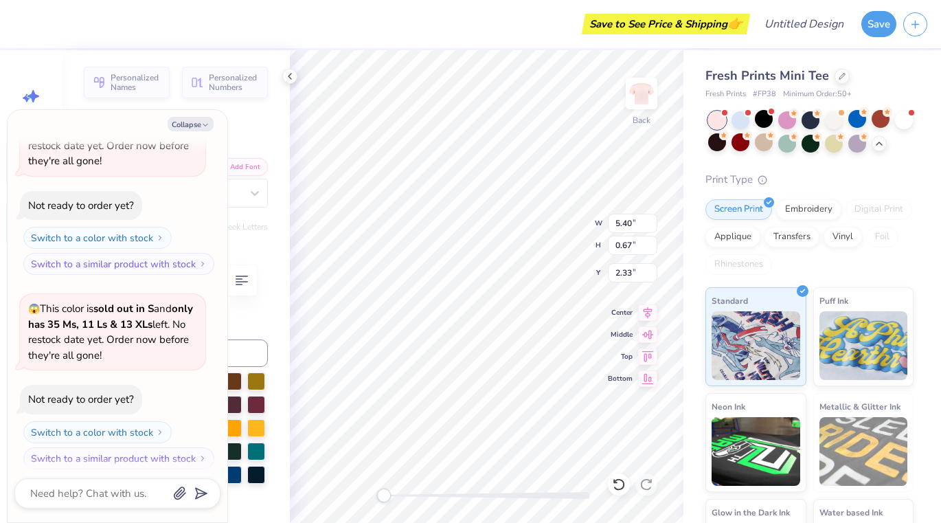
type textarea "x"
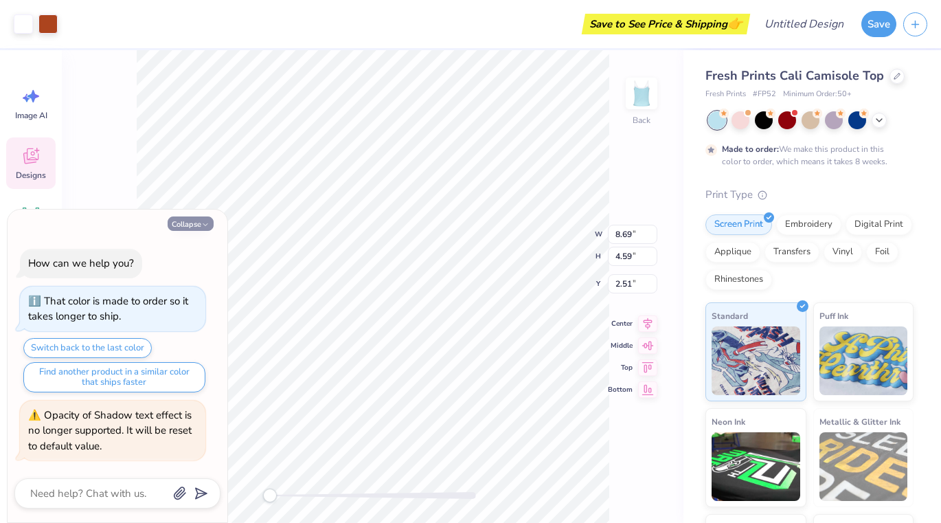
click at [191, 223] on button "Collapse" at bounding box center [191, 223] width 46 height 14
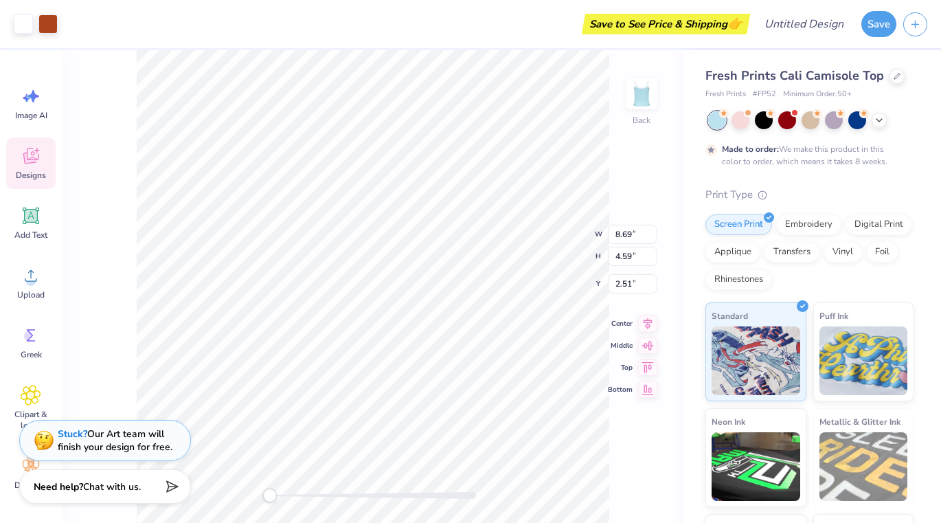
click at [939, 194] on div "Fresh Prints Cali Camisole Top Fresh Prints # FP52 Minimum Order: 50 + Made to …" at bounding box center [812, 331] width 258 height 562
click at [872, 114] on div at bounding box center [810, 120] width 205 height 18
click at [879, 118] on icon at bounding box center [878, 118] width 11 height 11
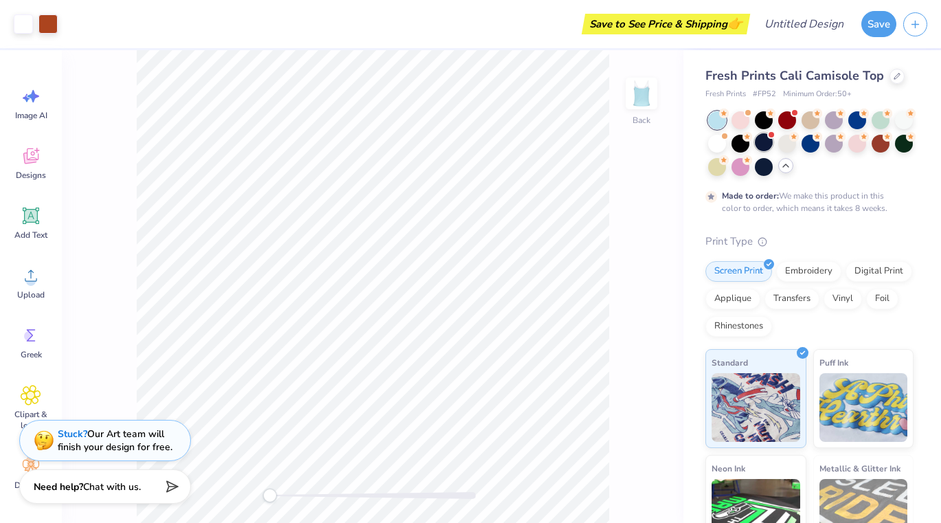
click at [769, 143] on div at bounding box center [764, 142] width 18 height 18
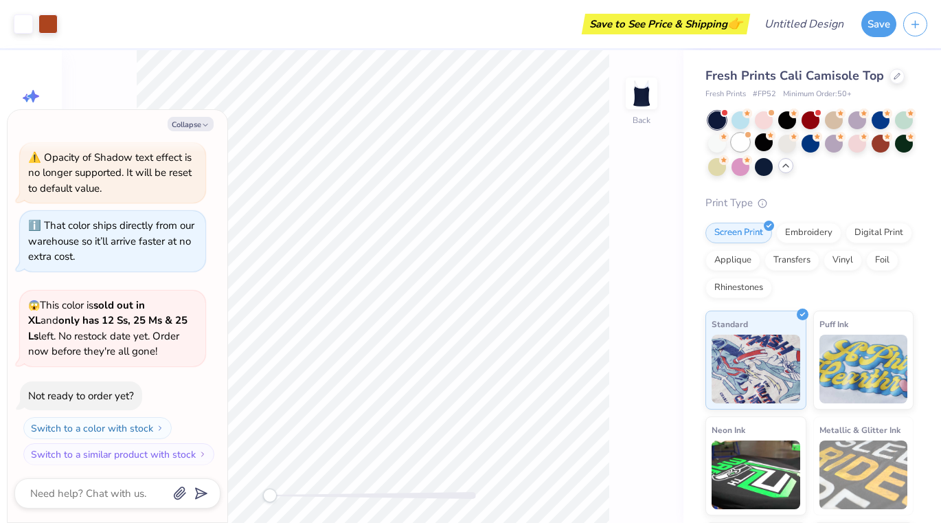
click at [748, 143] on div at bounding box center [740, 142] width 18 height 18
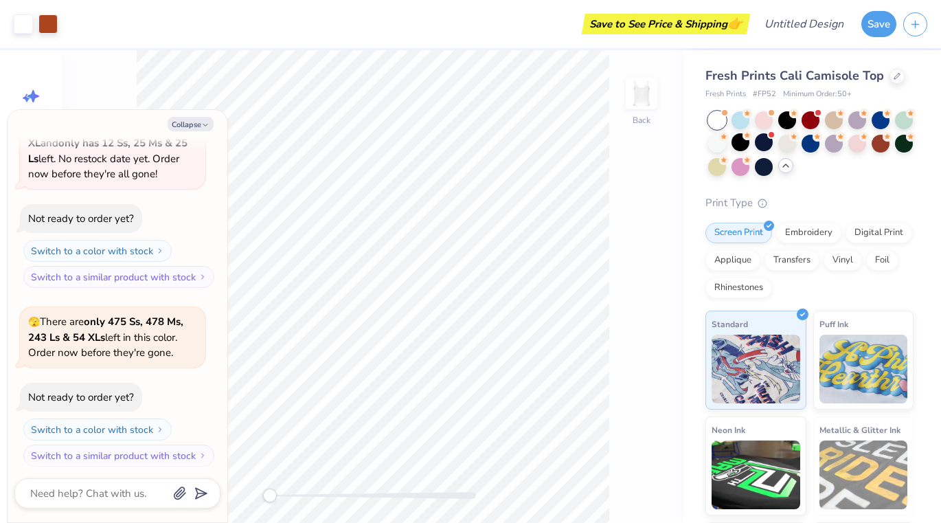
click at [775, 160] on div at bounding box center [810, 143] width 205 height 65
click at [775, 164] on div at bounding box center [810, 143] width 205 height 65
click at [766, 168] on div at bounding box center [764, 166] width 18 height 18
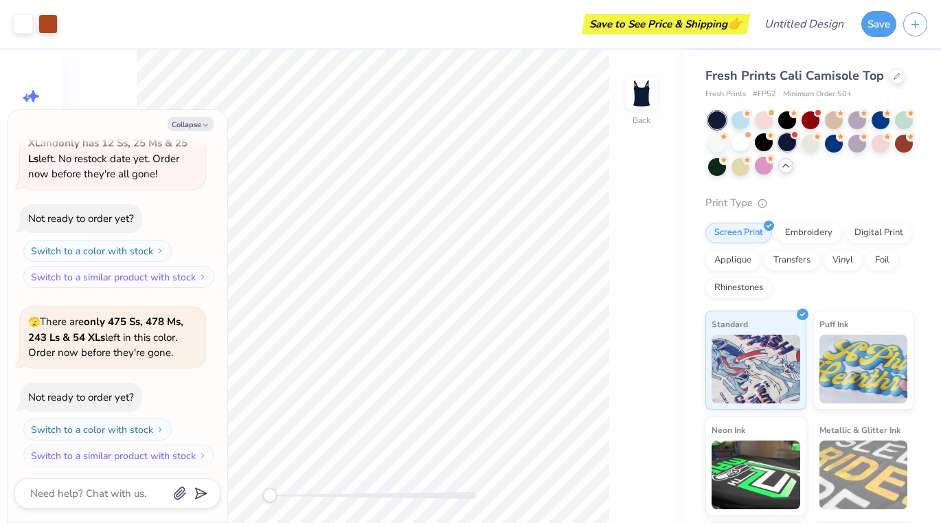
type textarea "x"
click at [773, 85] on div "Fresh Prints Cali Camisole Top Fresh Prints # FP52 Minimum Order: 50 +" at bounding box center [809, 84] width 208 height 34
